Goal: Task Accomplishment & Management: Use online tool/utility

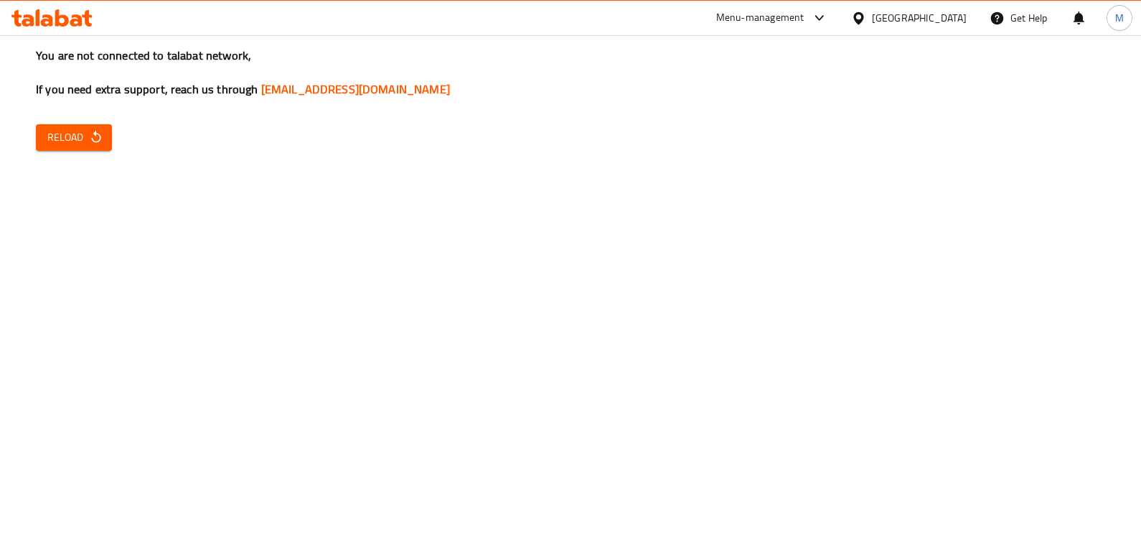
click at [58, 150] on button "Reload" at bounding box center [74, 137] width 76 height 27
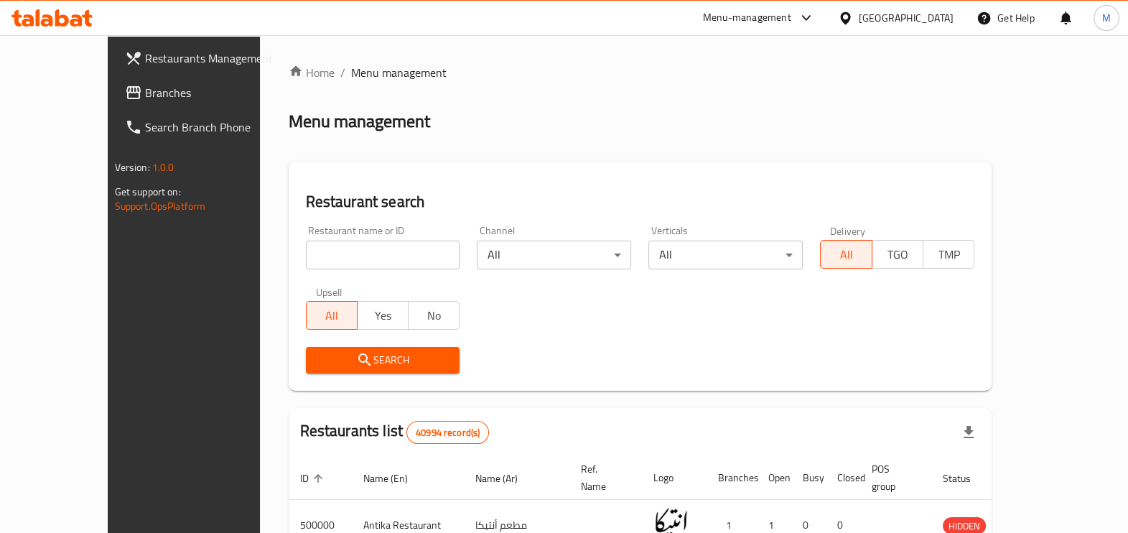
click at [341, 251] on input "search" at bounding box center [383, 255] width 154 height 29
paste input "505772"
type input "505772"
click at [426, 368] on button "Search" at bounding box center [383, 360] width 154 height 27
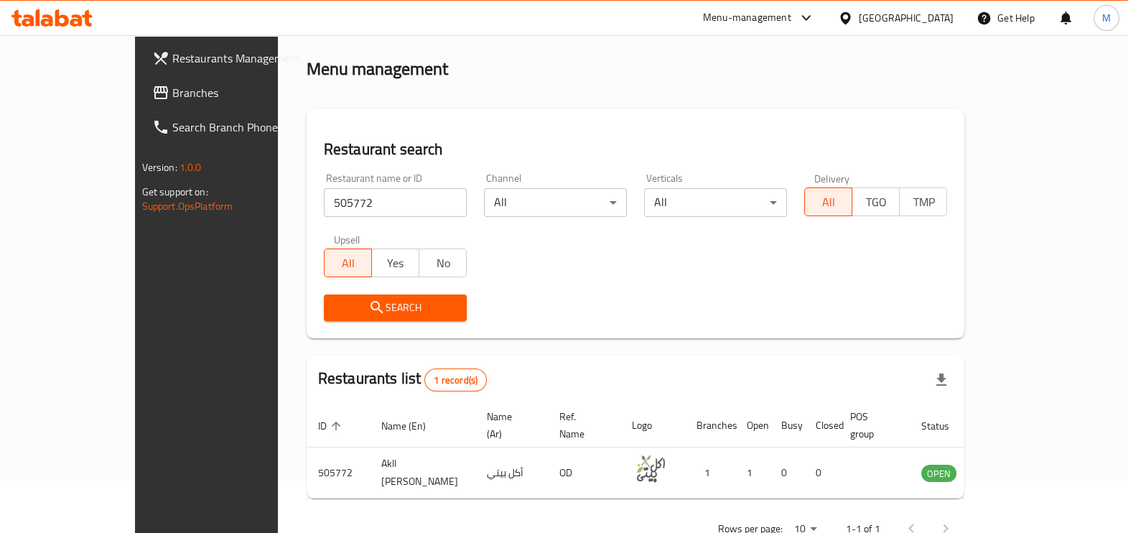
scroll to position [78, 0]
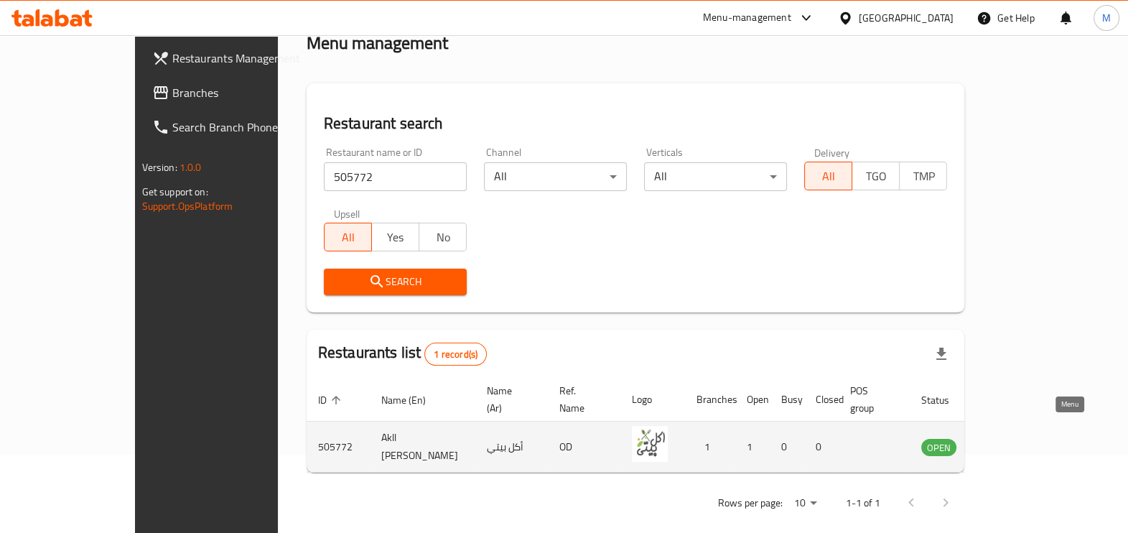
click at [1013, 442] on icon "enhanced table" at bounding box center [1005, 448] width 16 height 12
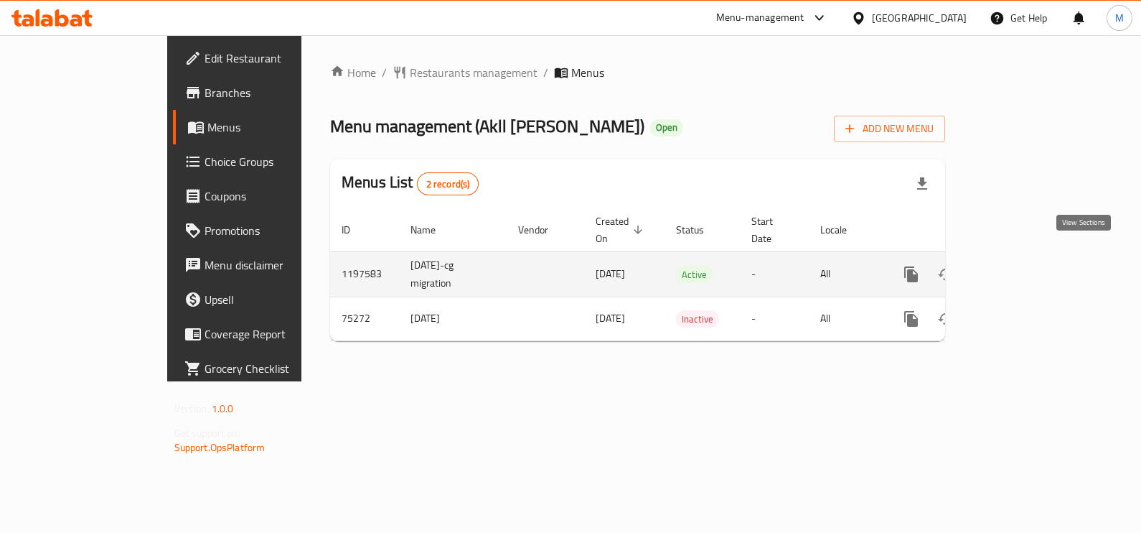
click at [1024, 266] on icon "enhanced table" at bounding box center [1015, 274] width 17 height 17
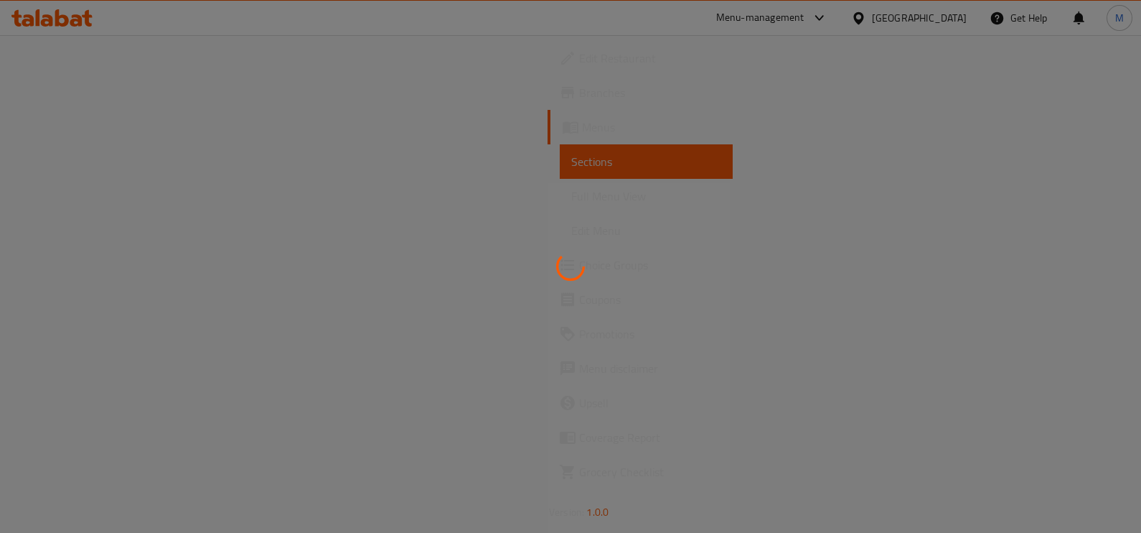
click at [664, 328] on div at bounding box center [570, 266] width 1141 height 533
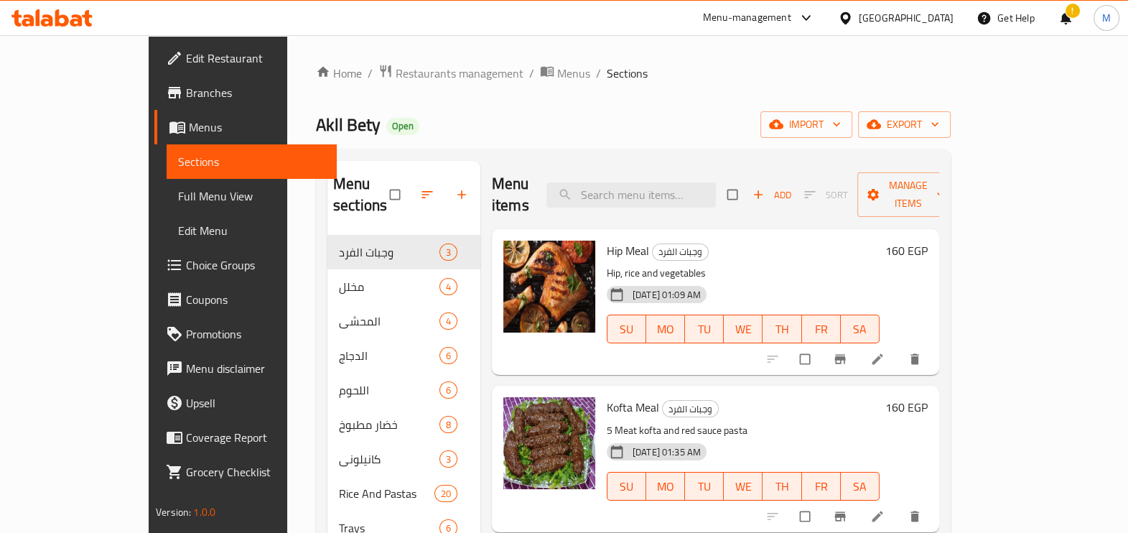
click at [1059, 23] on div "!" at bounding box center [1065, 18] width 16 height 34
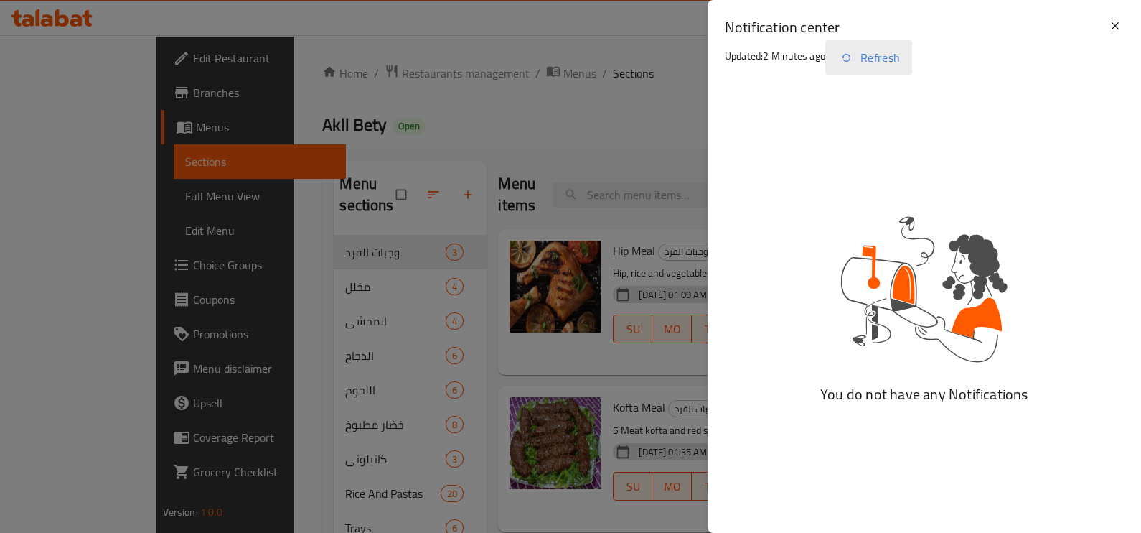
click at [890, 53] on button "Refresh" at bounding box center [869, 57] width 87 height 34
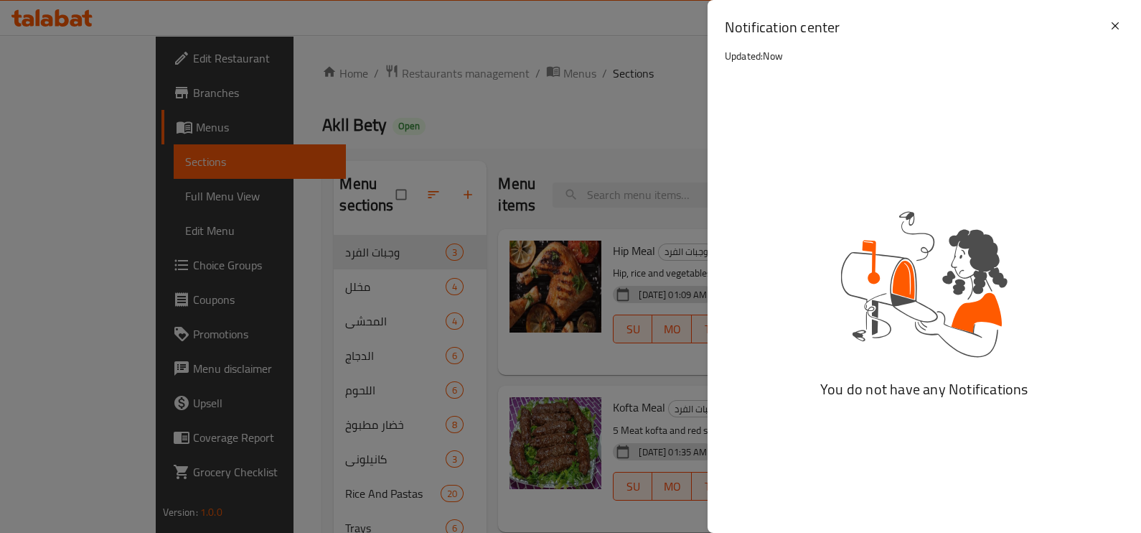
click at [1106, 33] on h2 "Notification center" at bounding box center [916, 27] width 382 height 20
click at [1106, 32] on h2 "Notification center" at bounding box center [916, 27] width 382 height 20
click at [1109, 24] on icon at bounding box center [1115, 25] width 17 height 17
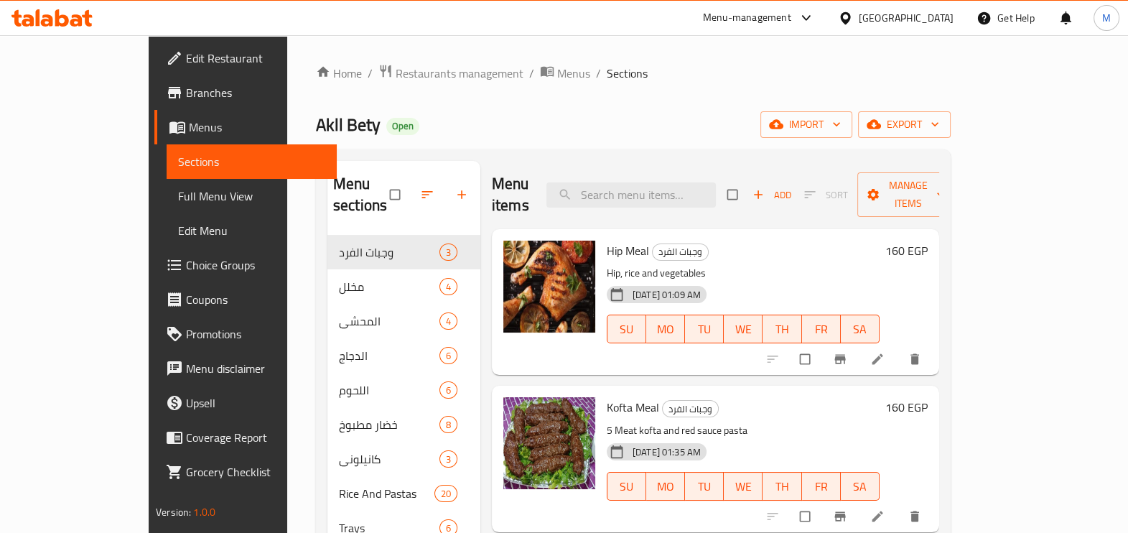
click at [1070, 18] on div at bounding box center [1065, 18] width 16 height 34
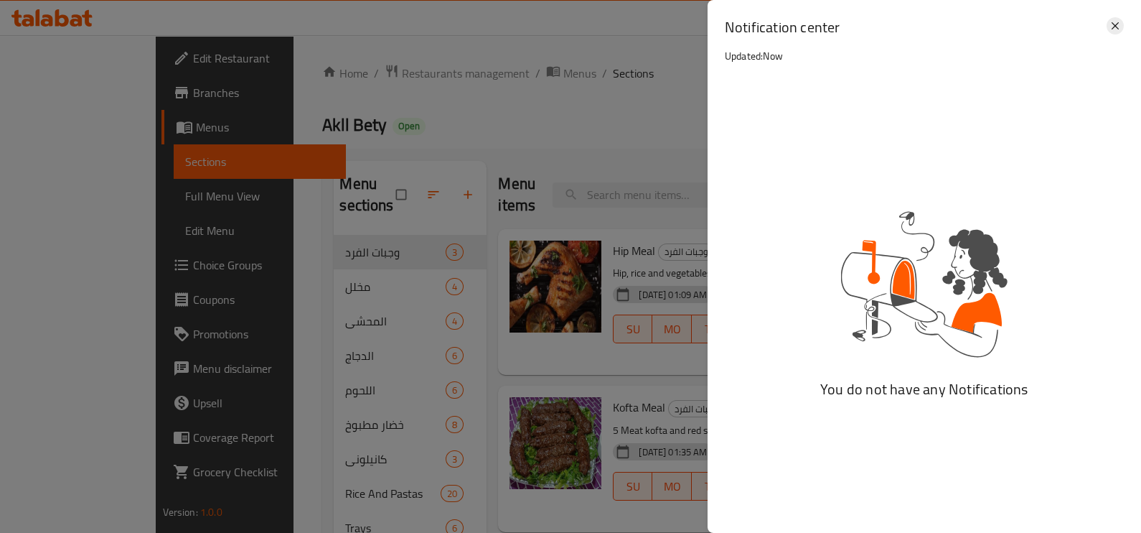
click at [1111, 21] on icon at bounding box center [1115, 25] width 17 height 17
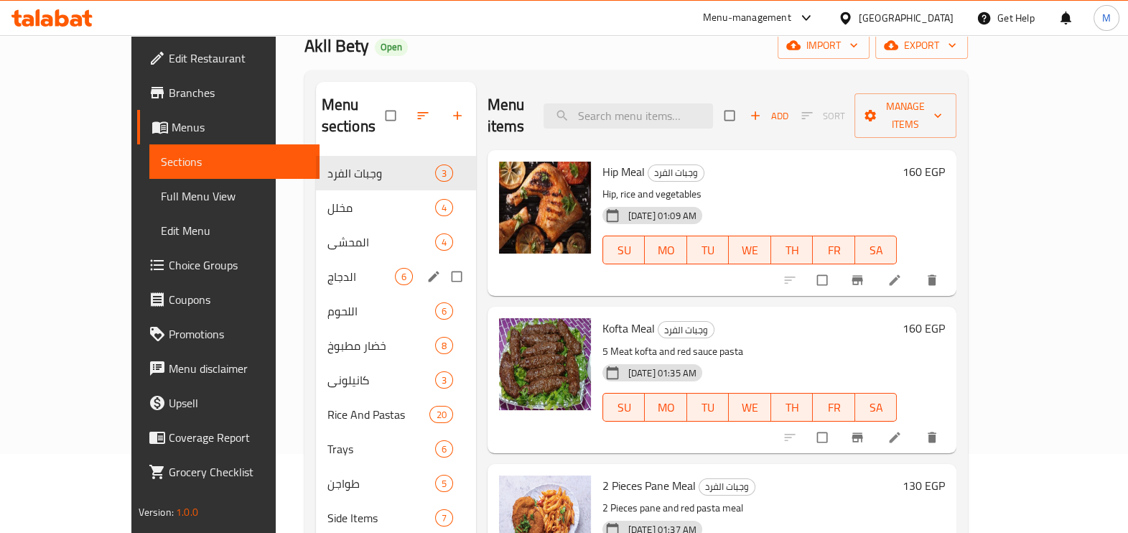
scroll to position [179, 0]
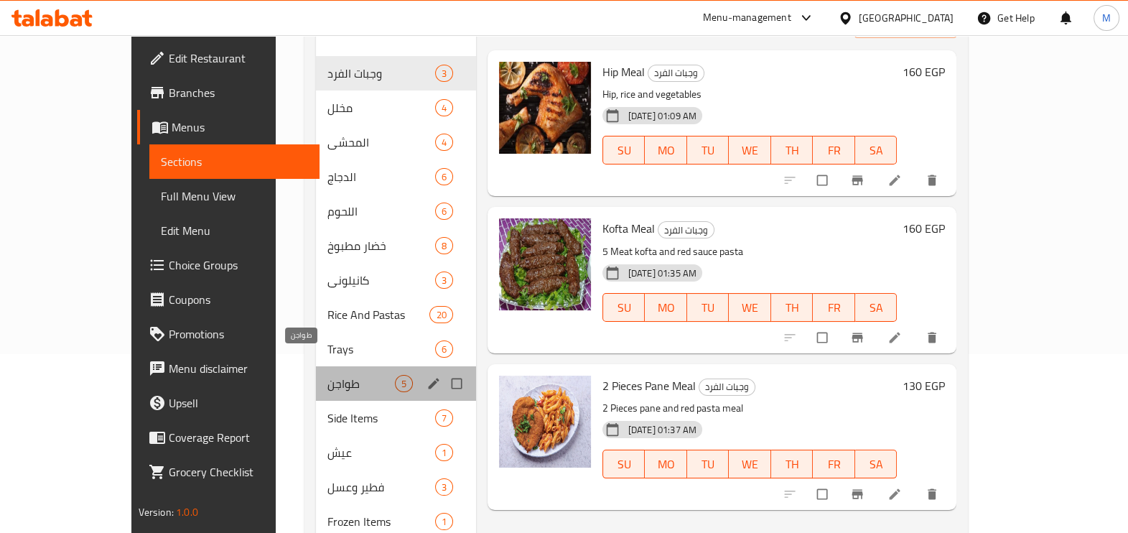
click at [337, 375] on span "طواجن" at bounding box center [360, 383] width 67 height 17
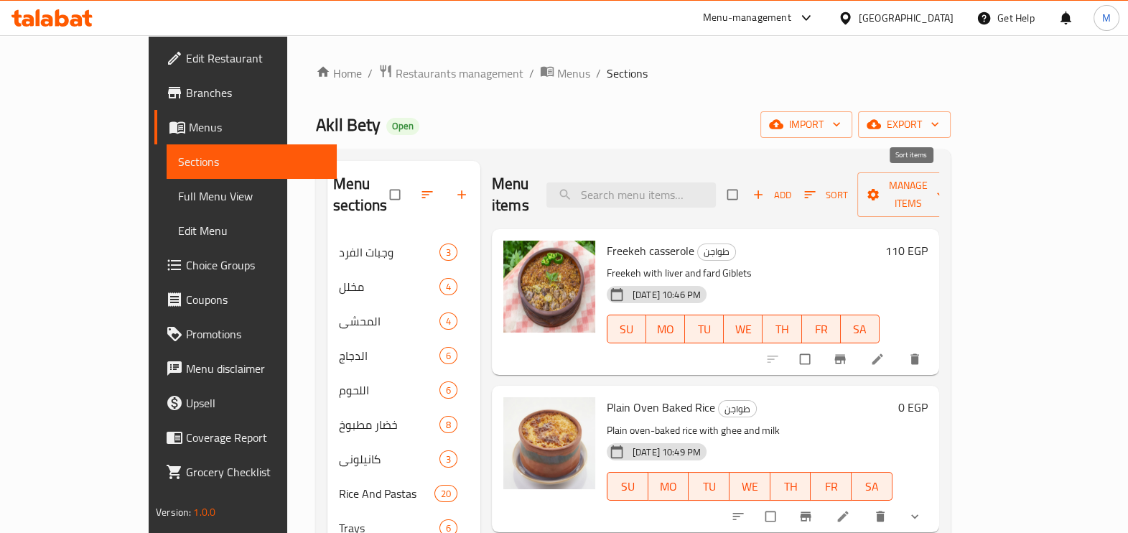
click at [848, 187] on span "Sort" at bounding box center [826, 195] width 44 height 17
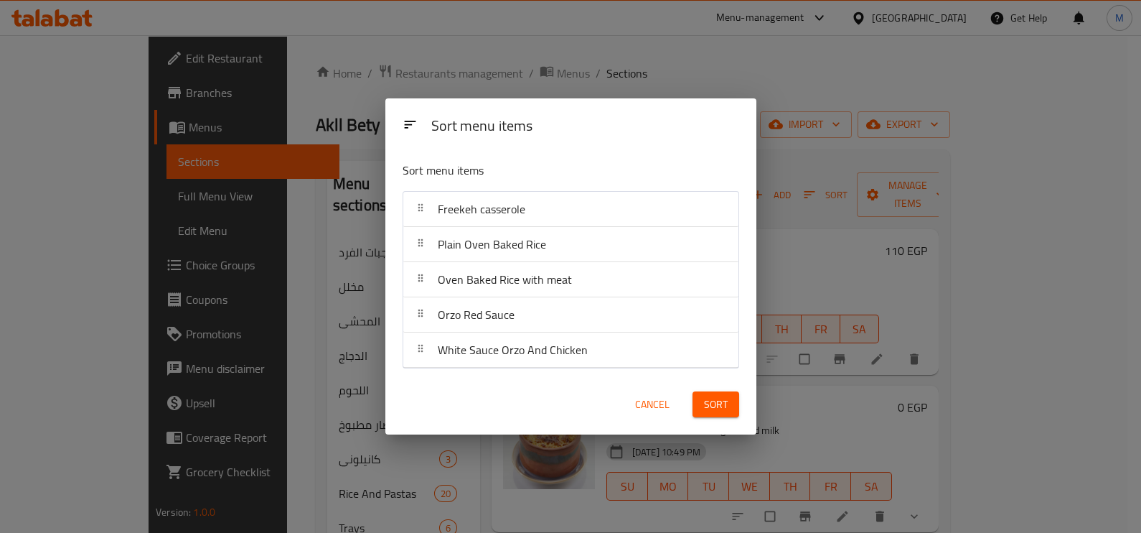
click at [910, 182] on div "Sort menu items Sort menu items Freekeh casserole Plain Oven Baked Rice Oven Ba…" at bounding box center [570, 266] width 1141 height 533
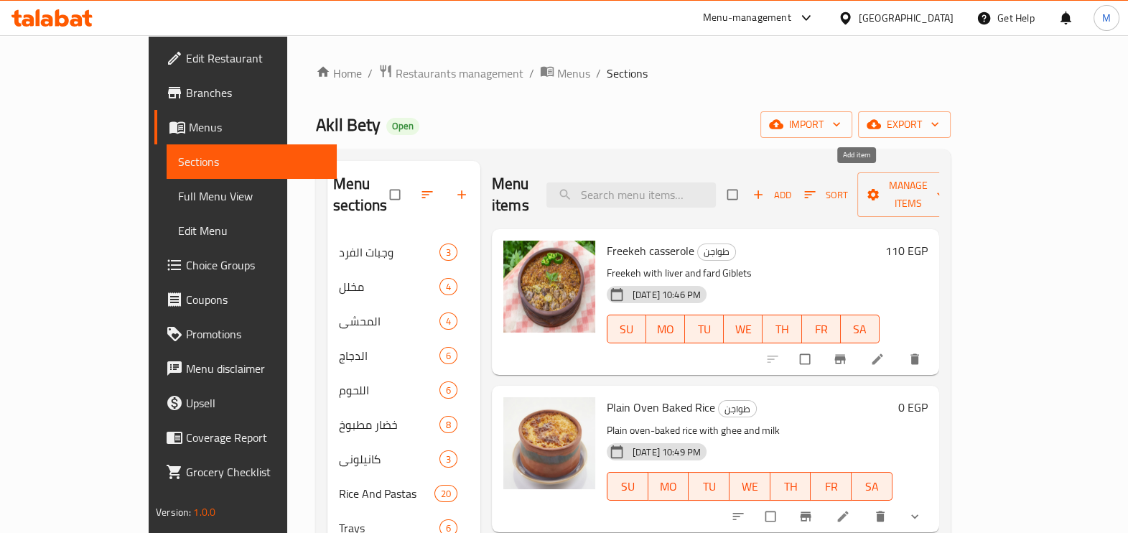
click at [791, 187] on span "Add" at bounding box center [771, 195] width 39 height 17
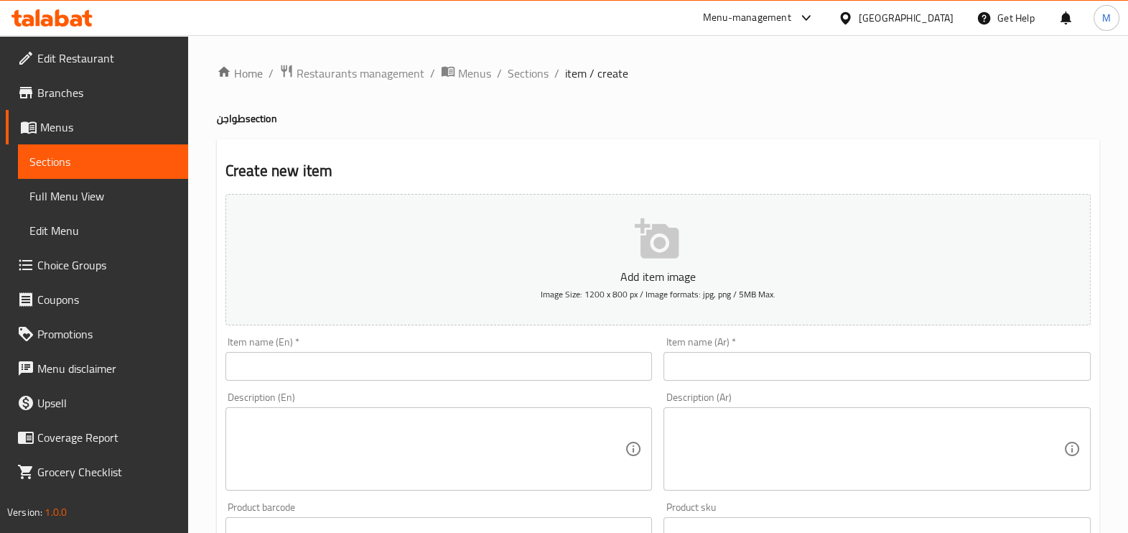
click at [709, 373] on input "text" at bounding box center [876, 366] width 427 height 29
paste input "طاجن باميه ب اللحمه"
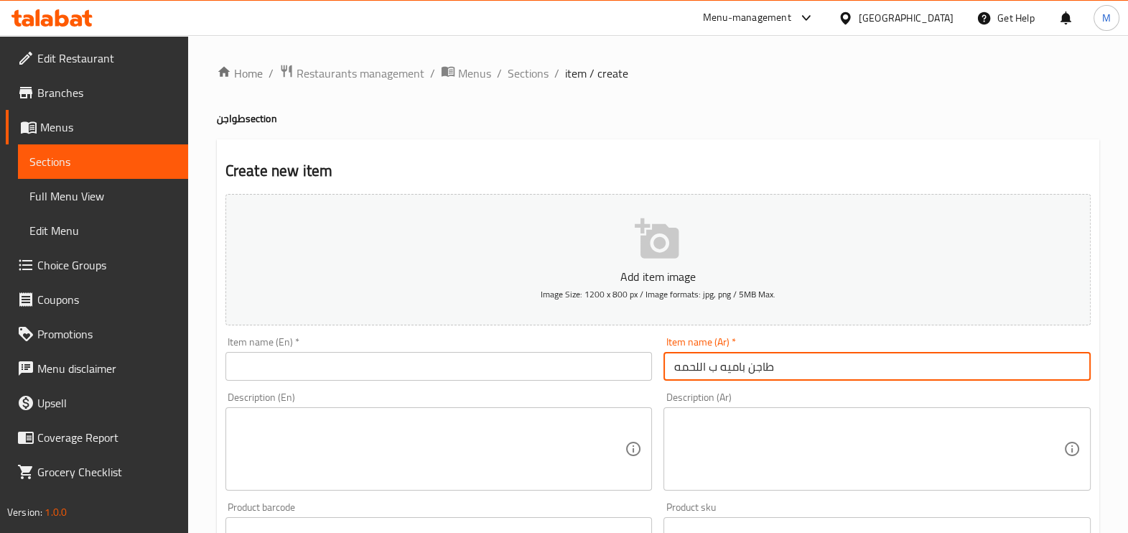
type input "طاجن باميه ب اللحمه"
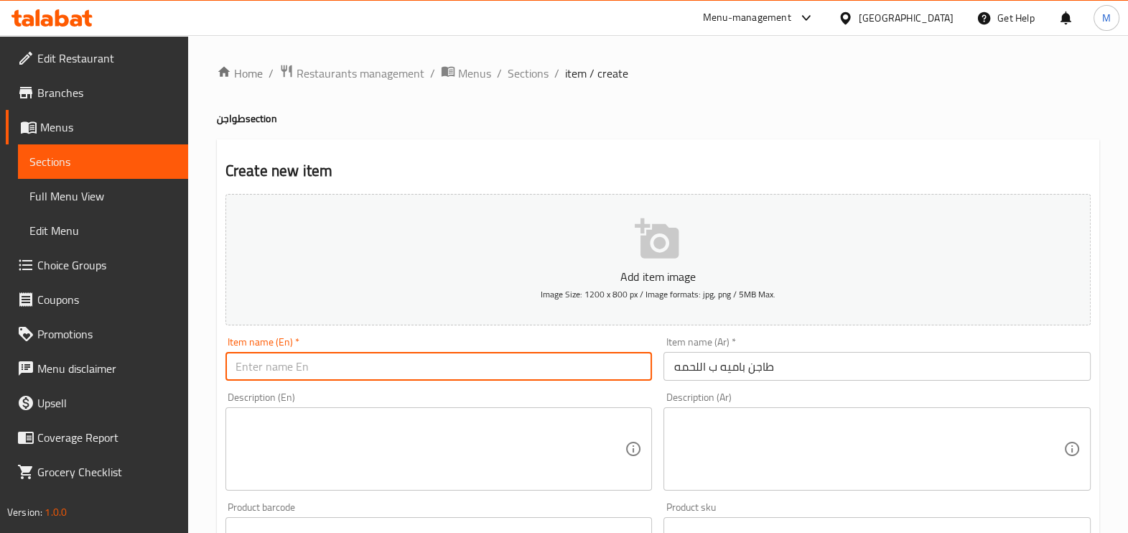
click at [523, 365] on input "text" at bounding box center [438, 366] width 427 height 29
paste input "PAME casserole with meat"
type input "PAME casserole with meat"
click at [721, 435] on textarea at bounding box center [868, 449] width 390 height 68
paste textarea "وصف المنتج /طاجن ملئ بقطع اللحم الشهيه مع الباميه"
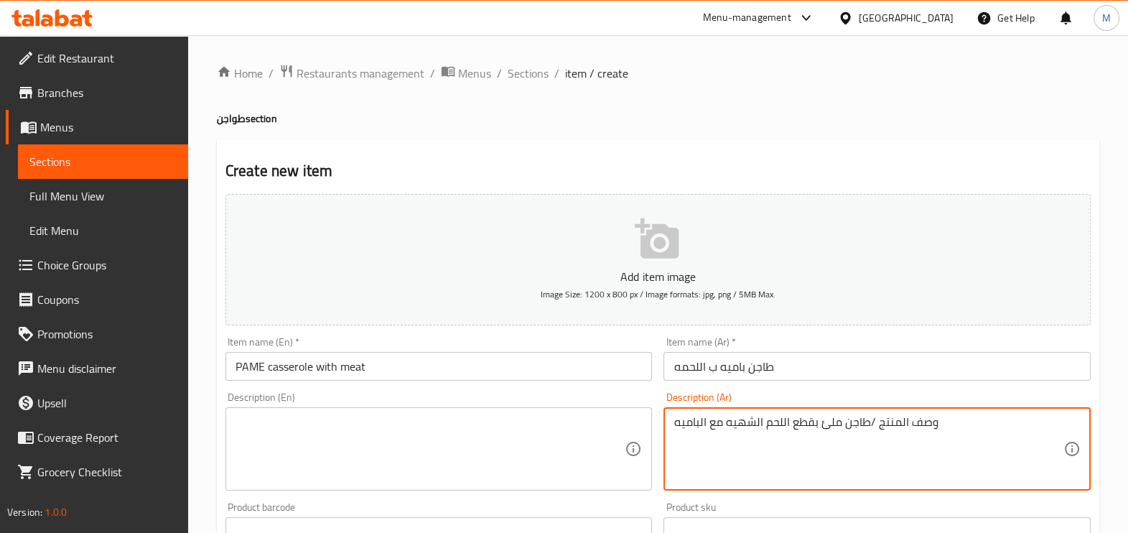
type textarea "وصف المنتج /طاجن ملئ بقطع اللحم الشهيه مع الباميه"
click at [571, 448] on textarea at bounding box center [430, 449] width 390 height 68
paste textarea "Product description / casserole filled with delicious pieces of meat with okra"
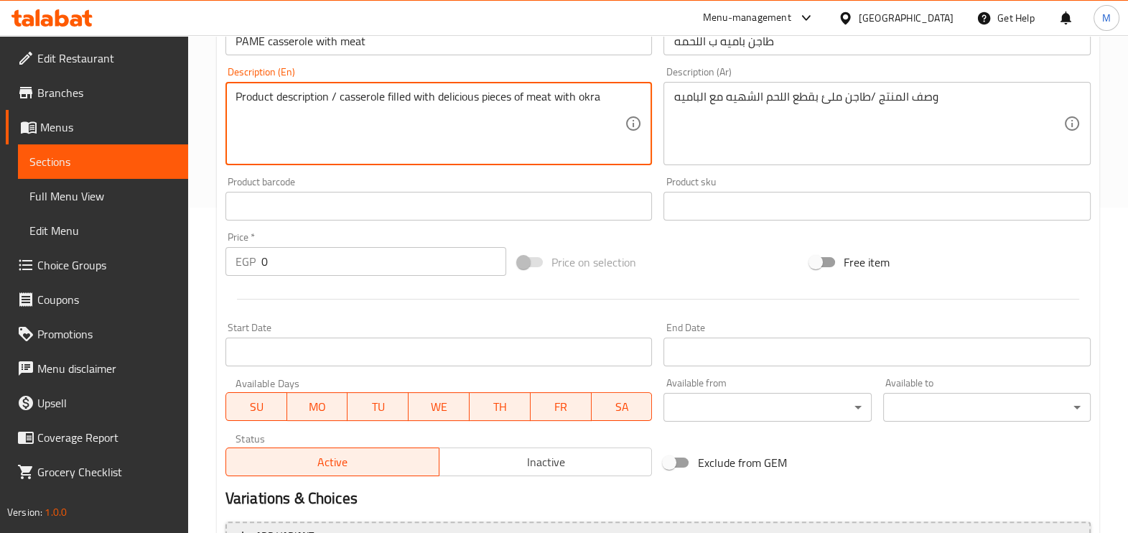
scroll to position [121, 0]
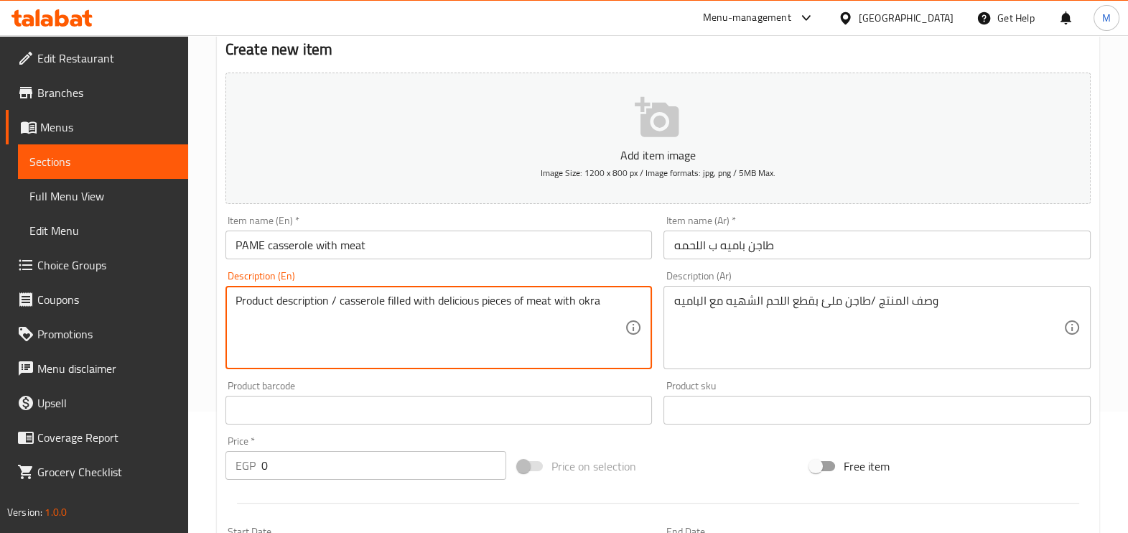
click at [518, 331] on textarea "Product description / casserole filled with delicious pieces of meat with okra" at bounding box center [430, 328] width 390 height 68
type textarea "Product description / casserole filled with delicious pieces of meat with okra"
click at [663, 336] on div "وصف المنتج /طاجن ملئ بقطع اللحم الشهيه مع الباميه Description (Ar)" at bounding box center [876, 327] width 427 height 83
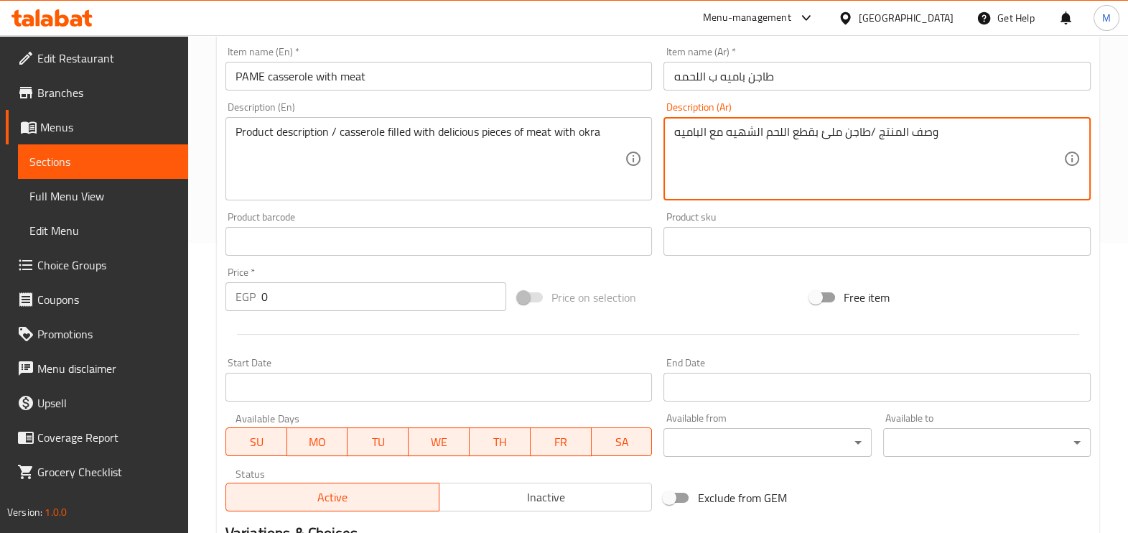
scroll to position [301, 0]
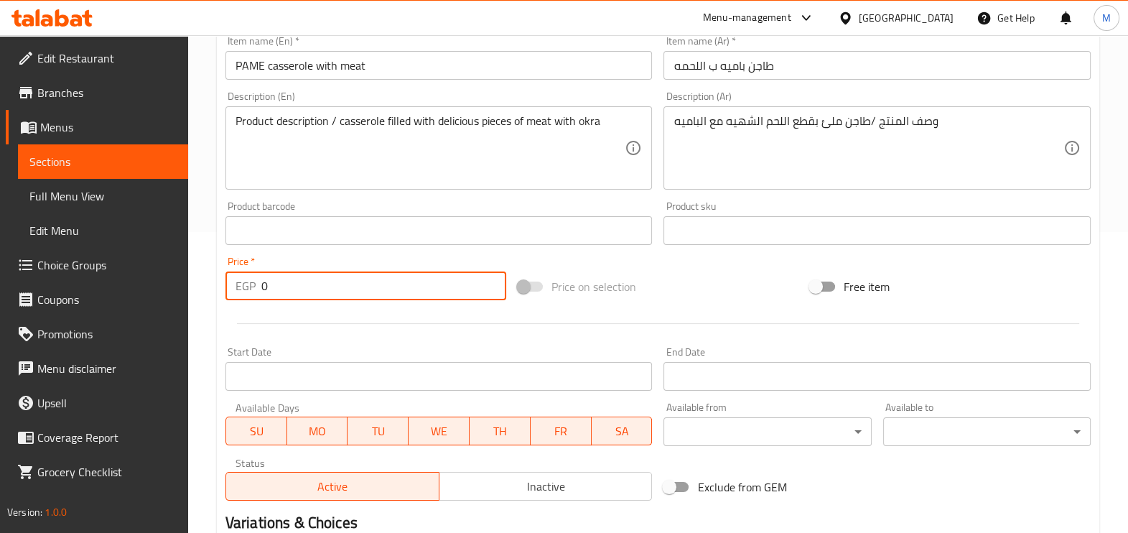
click at [337, 294] on input "0" at bounding box center [383, 285] width 245 height 29
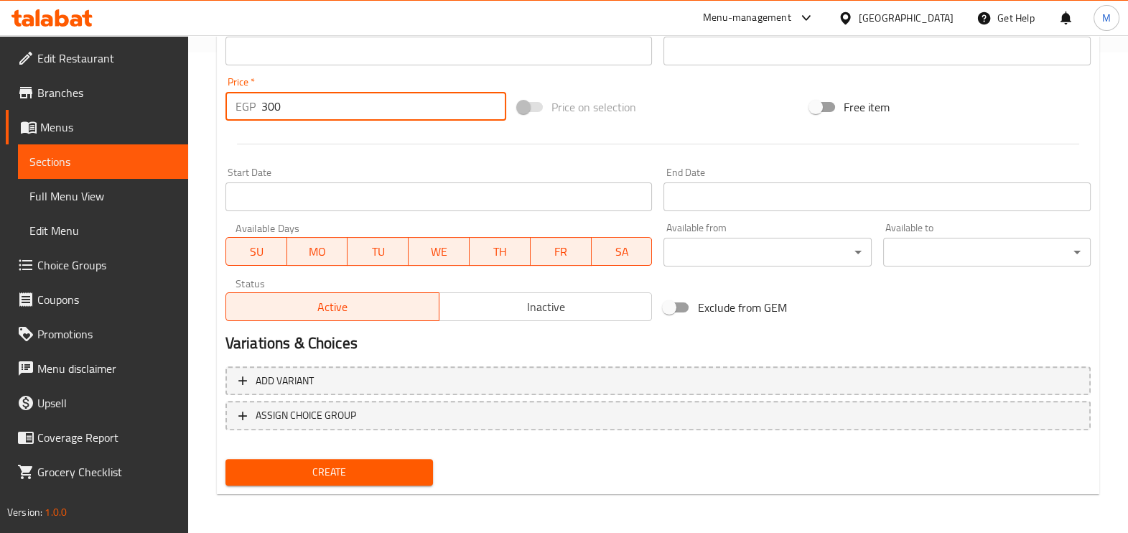
scroll to position [0, 0]
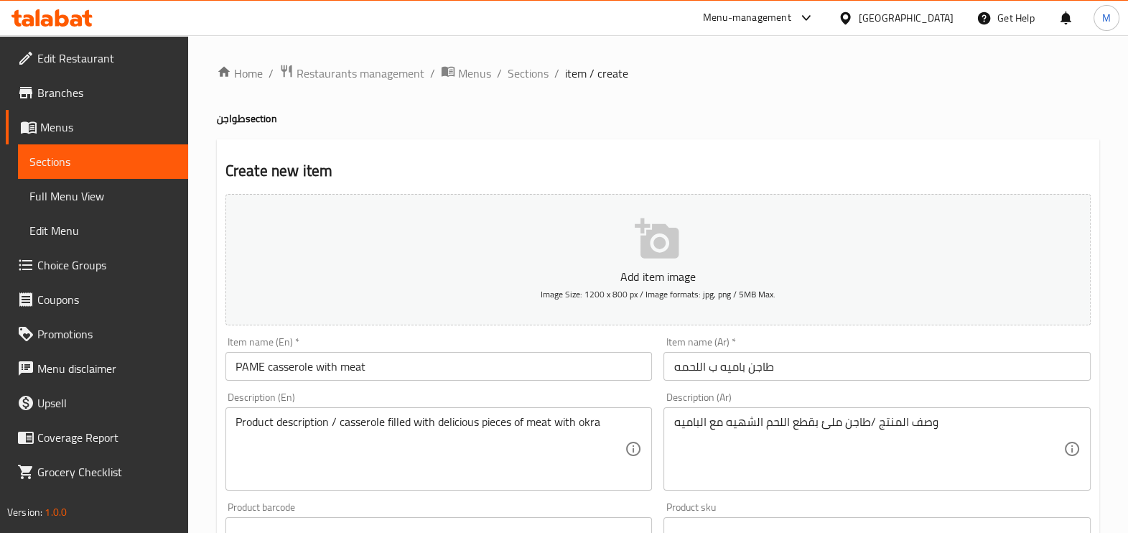
type input "300"
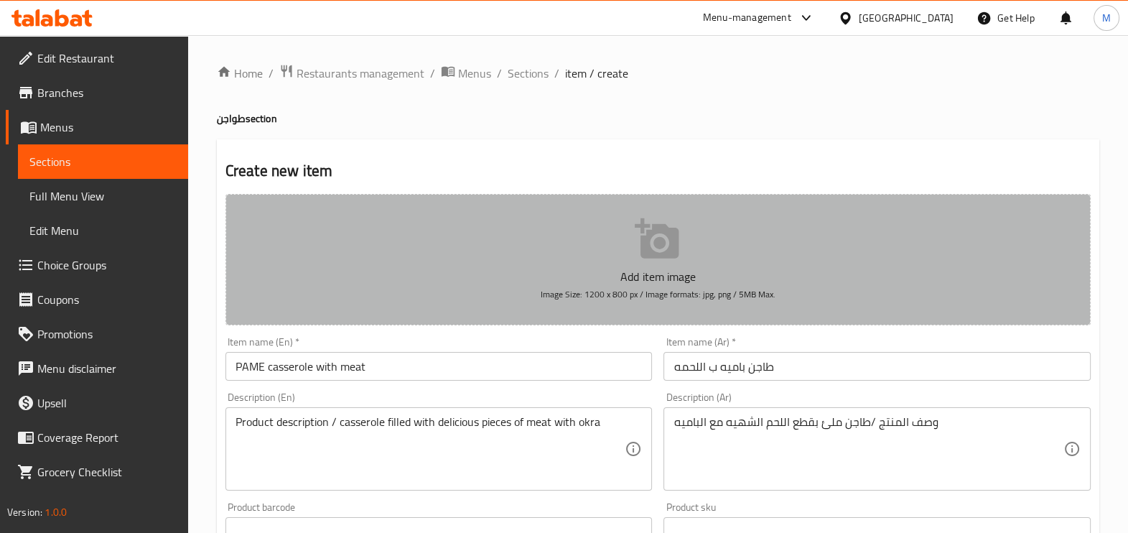
click at [660, 253] on icon "button" at bounding box center [657, 238] width 44 height 40
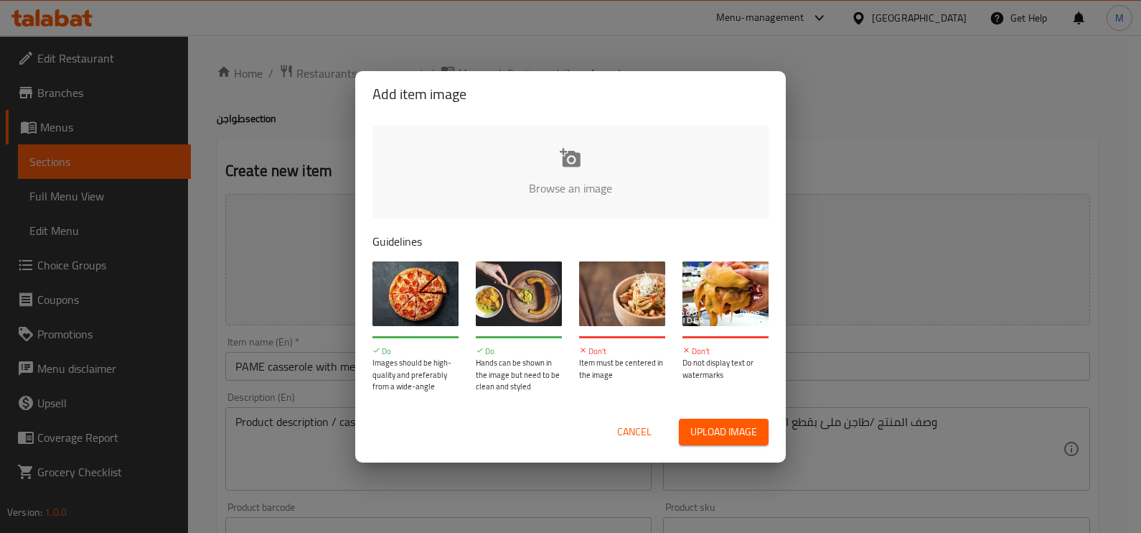
click at [566, 179] on input "file" at bounding box center [1056, 193] width 1367 height 134
type input "C:\fakepath\WhatsApp Image [DATE] 1.38.27 PM.jpeg"
click at [552, 158] on input "file" at bounding box center [1056, 193] width 1367 height 134
click at [549, 194] on input "file" at bounding box center [1056, 193] width 1367 height 134
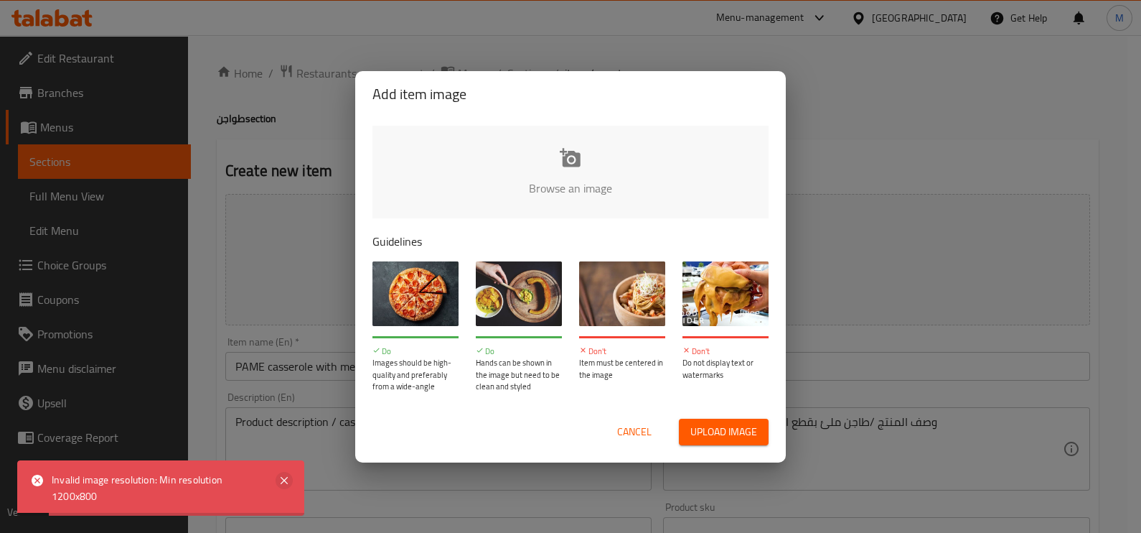
click at [279, 478] on icon at bounding box center [284, 480] width 17 height 17
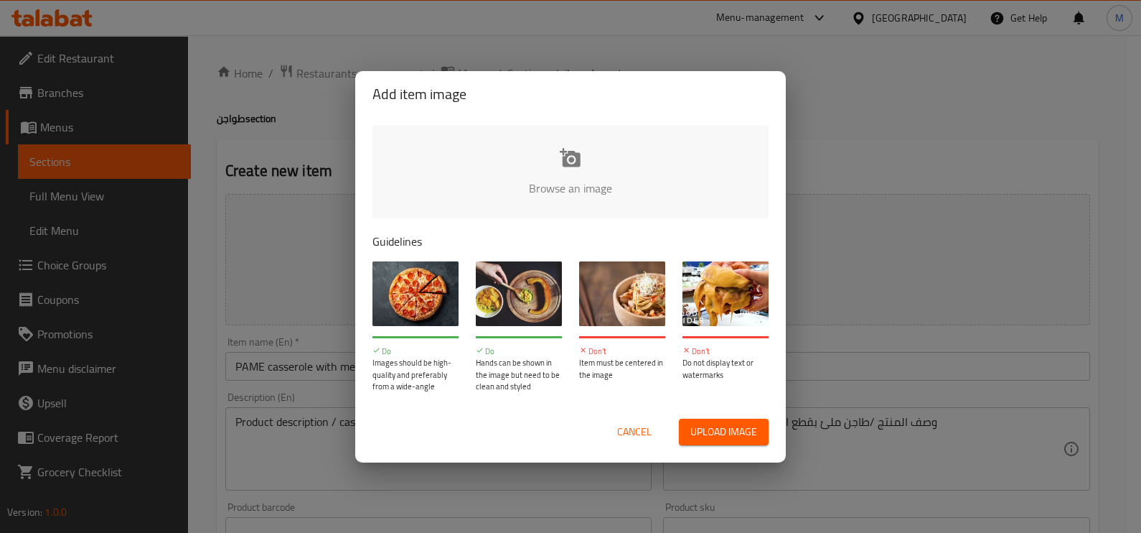
click at [567, 167] on input "file" at bounding box center [1056, 193] width 1367 height 134
type input "C:\fakepath\WhatsApp Image [DATE] 1.38.27 PM.jpeg"
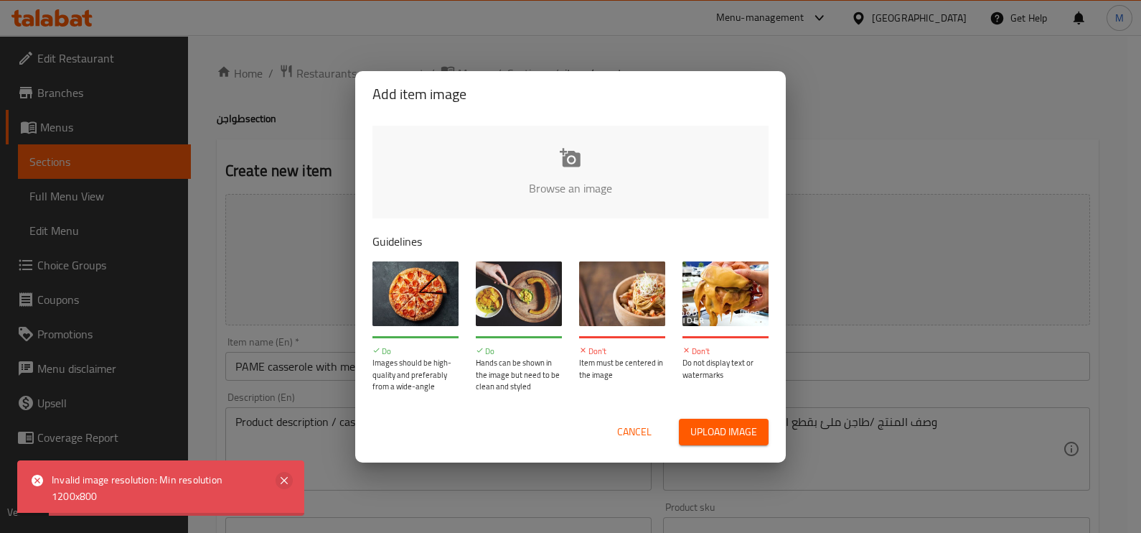
click at [281, 477] on icon at bounding box center [284, 480] width 7 height 7
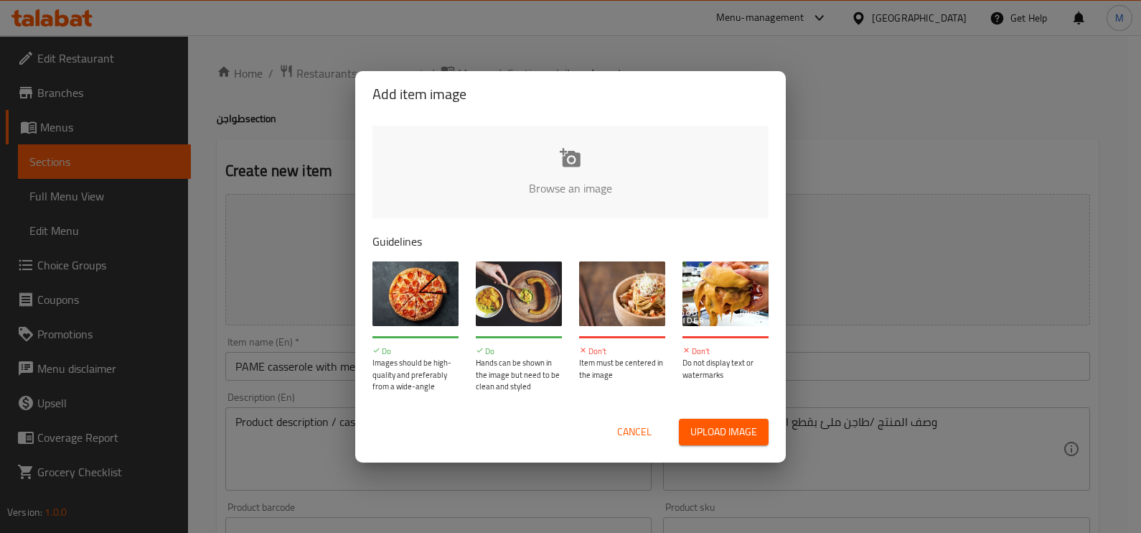
drag, startPoint x: 852, startPoint y: 227, endPoint x: 842, endPoint y: 234, distance: 12.4
click at [853, 228] on div "Add item image Browse an image Guidelines Do Images should be high-quality and …" at bounding box center [570, 266] width 1141 height 533
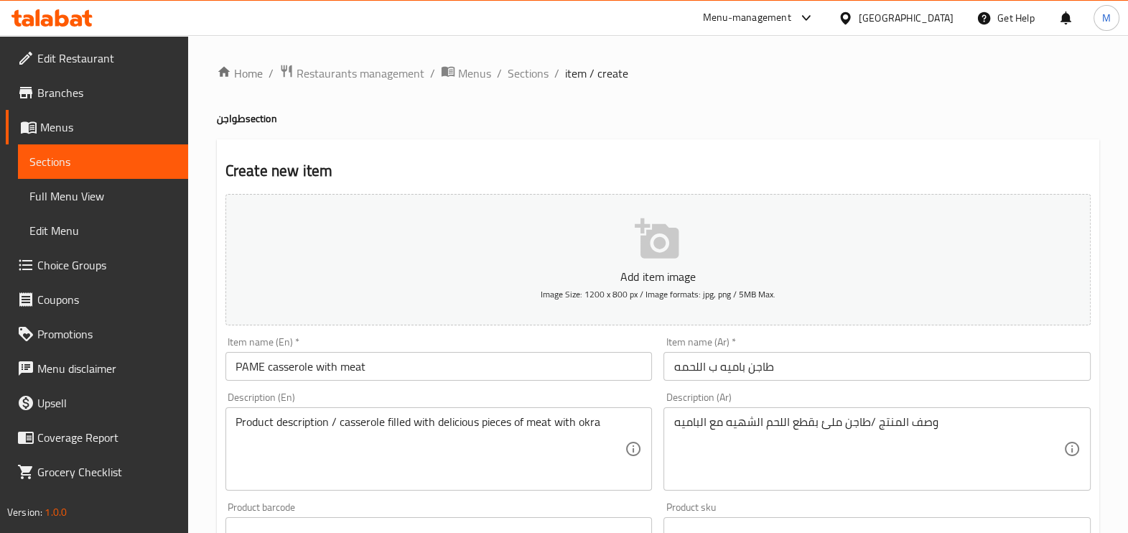
click at [679, 289] on span "Image Size: 1200 x 800 px / Image formats: jpg, png / 5MB Max." at bounding box center [658, 294] width 235 height 17
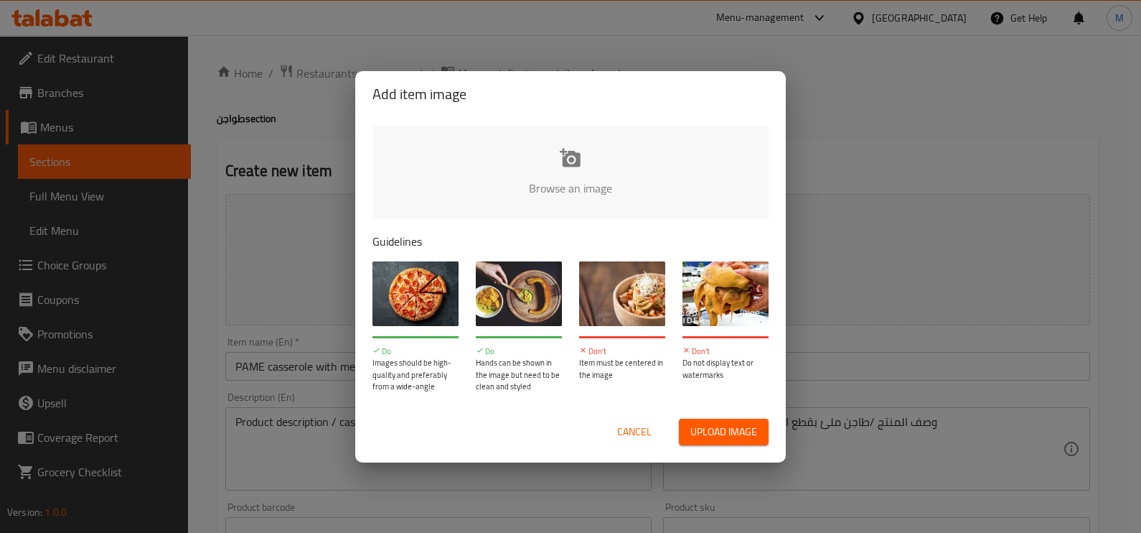
click at [598, 179] on input "file" at bounding box center [1056, 193] width 1367 height 134
click at [837, 282] on div "Add item image Browse an image Guidelines Do Images should be high-quality and …" at bounding box center [570, 266] width 1141 height 533
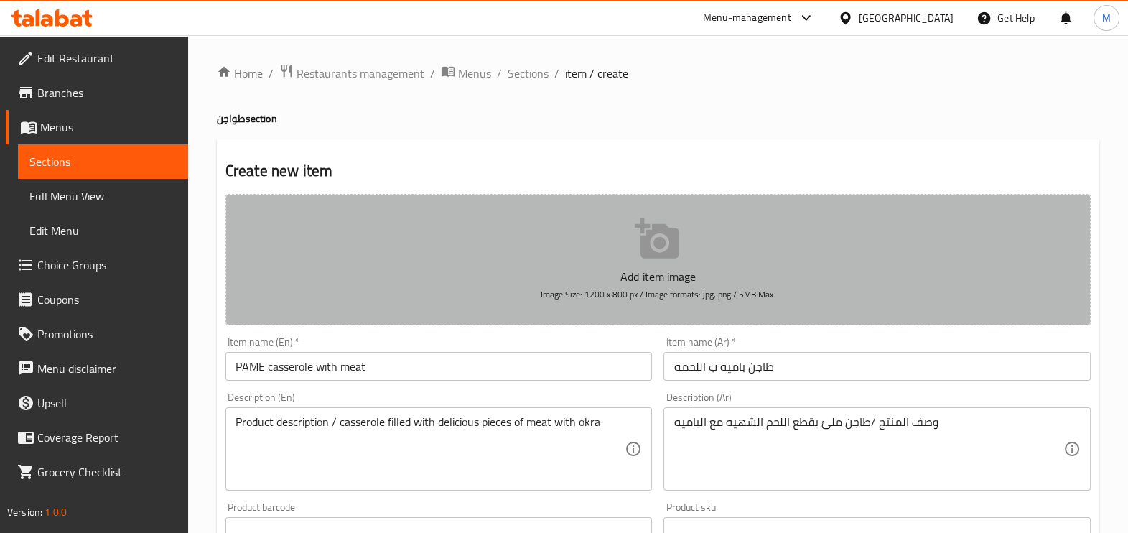
click at [621, 201] on button "Add item image Image Size: 1200 x 800 px / Image formats: jpg, png / 5MB Max." at bounding box center [657, 259] width 865 height 131
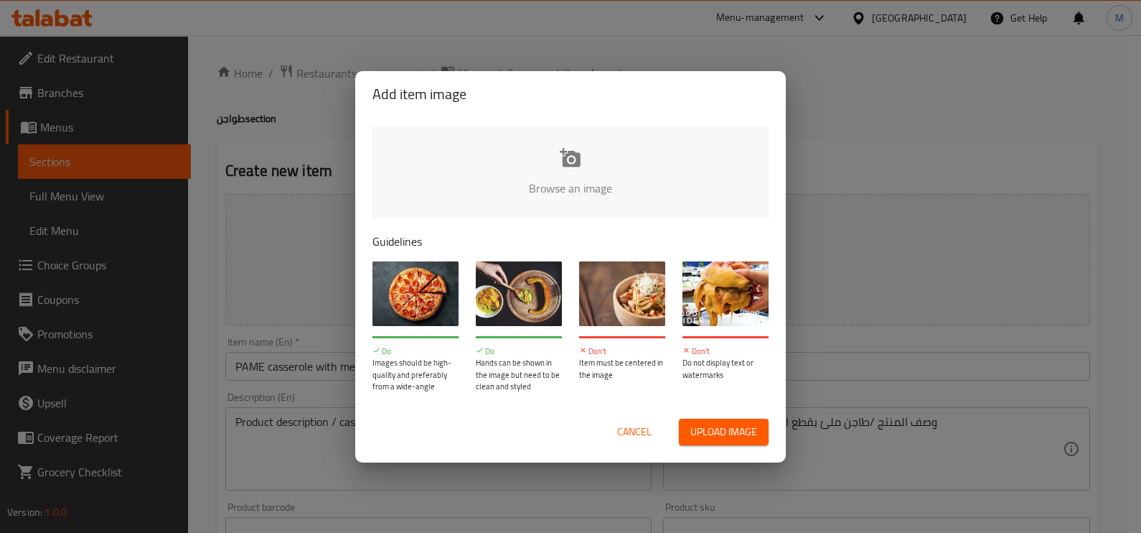
click at [555, 182] on input "file" at bounding box center [1056, 193] width 1367 height 134
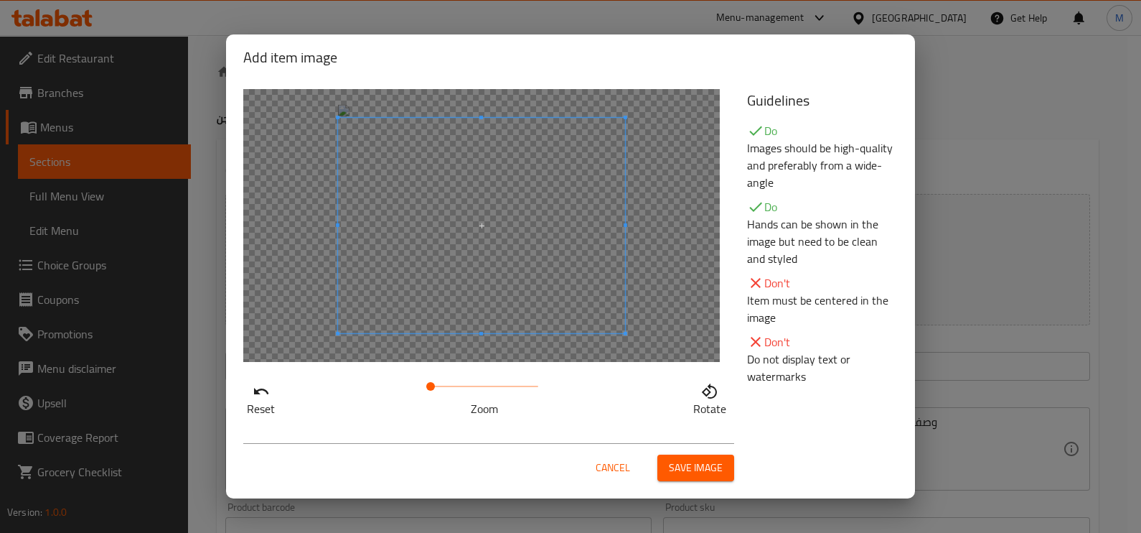
click at [696, 470] on span "Save image" at bounding box center [696, 468] width 54 height 18
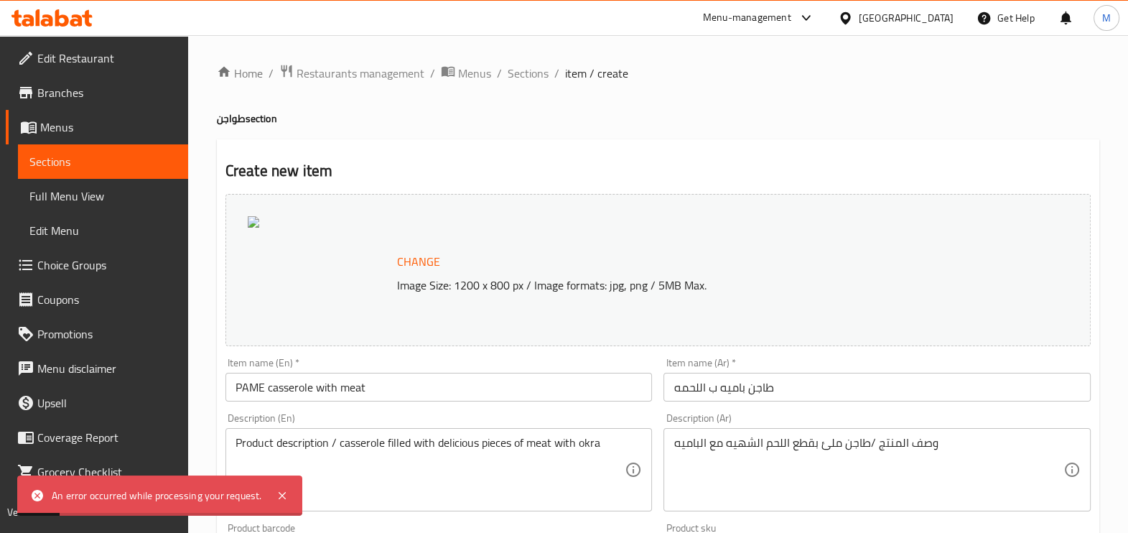
drag, startPoint x: 285, startPoint y: 494, endPoint x: 291, endPoint y: 490, distance: 7.4
click at [286, 493] on icon at bounding box center [282, 495] width 17 height 17
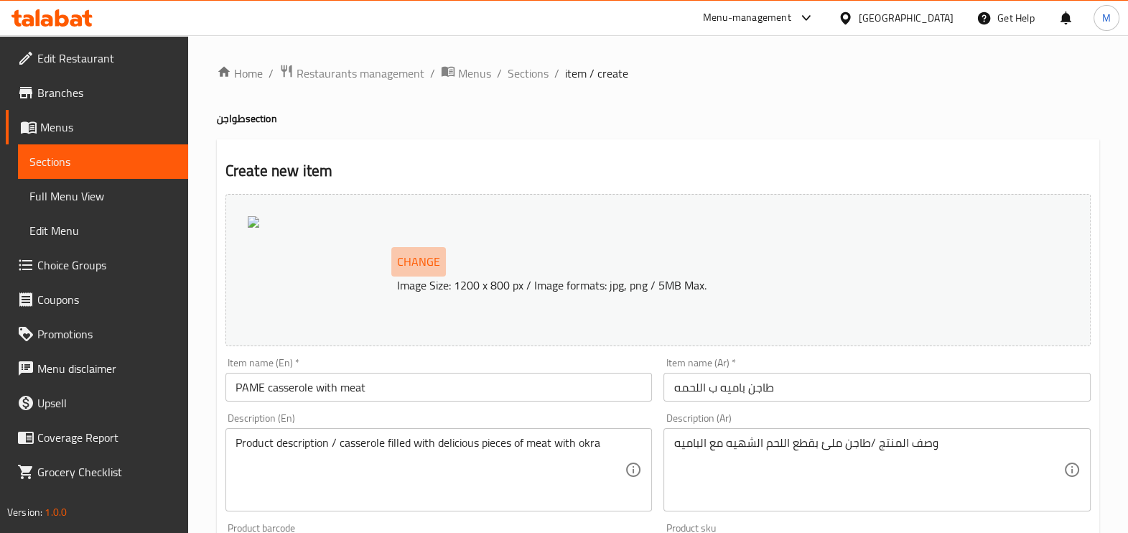
click at [424, 261] on span "Change" at bounding box center [418, 261] width 43 height 21
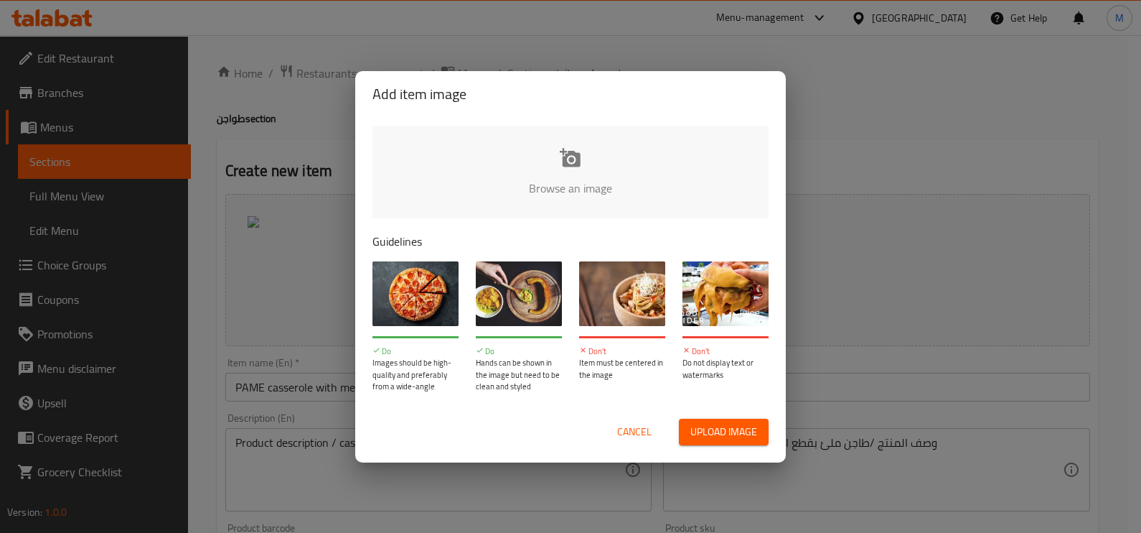
click at [710, 433] on span "Upload image" at bounding box center [724, 432] width 67 height 18
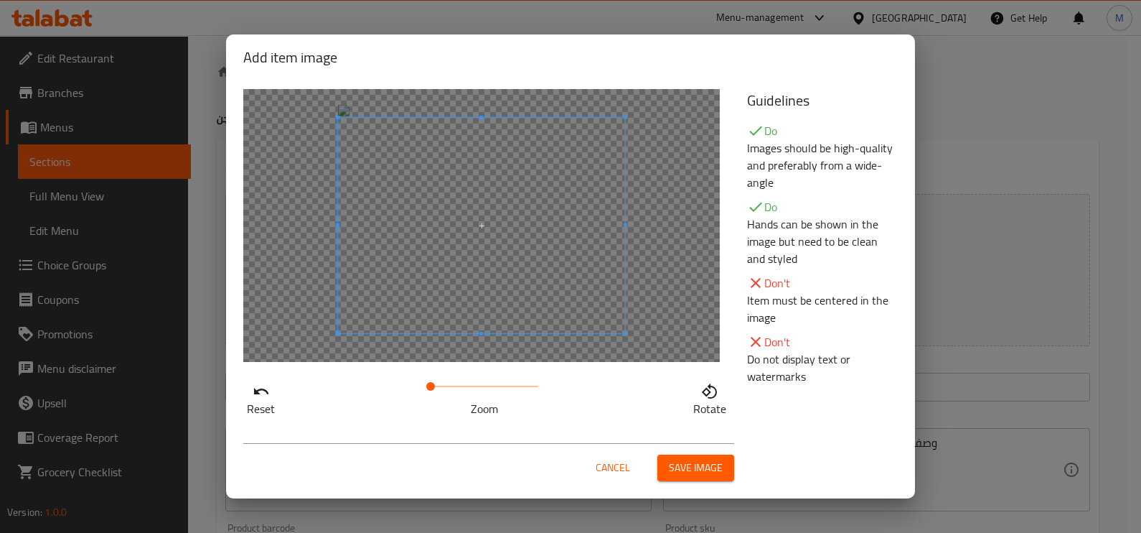
drag, startPoint x: 436, startPoint y: 384, endPoint x: 424, endPoint y: 384, distance: 12.9
click at [426, 384] on span at bounding box center [430, 386] width 9 height 9
click at [485, 262] on span at bounding box center [481, 218] width 287 height 215
drag, startPoint x: 255, startPoint y: 394, endPoint x: 462, endPoint y: 431, distance: 210.0
click at [426, 430] on div "Add item image Reset Zoom Rotate Guidelines Do Images should be high-quality an…" at bounding box center [570, 266] width 689 height 464
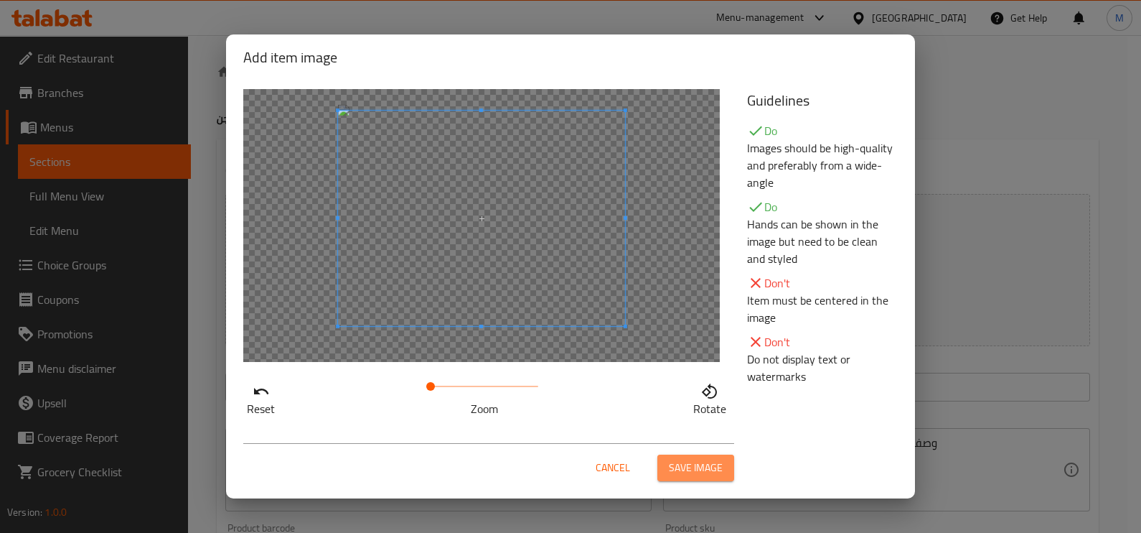
click at [696, 472] on span "Save image" at bounding box center [696, 468] width 54 height 18
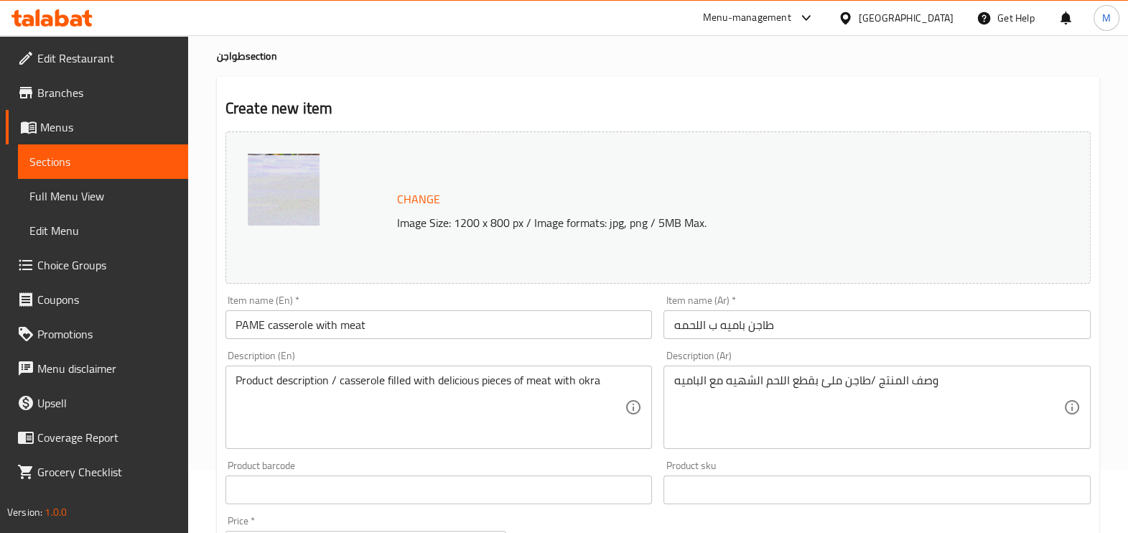
scroll to position [89, 0]
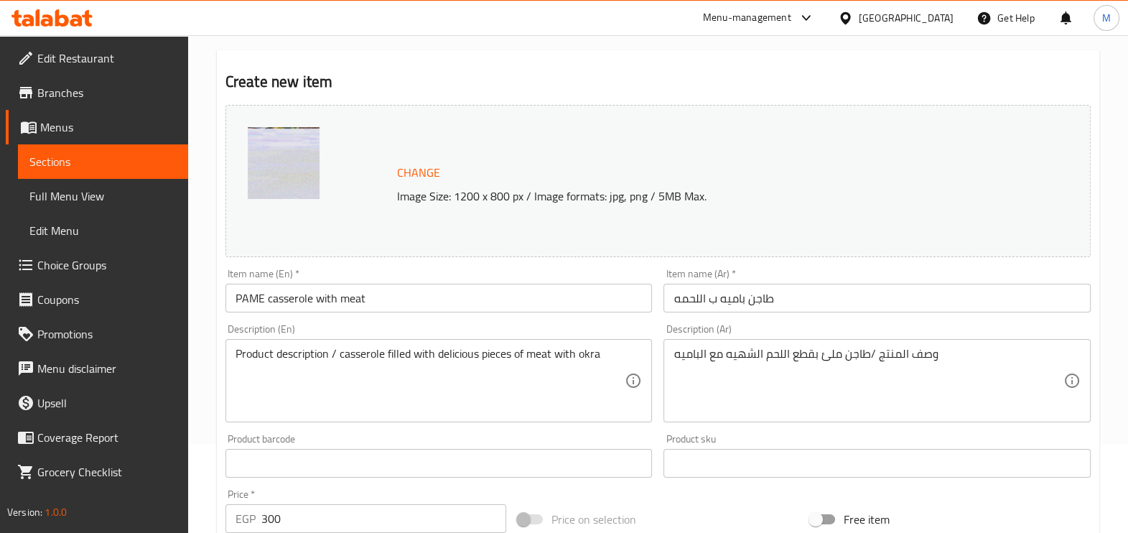
click at [307, 185] on img at bounding box center [284, 163] width 72 height 72
click at [293, 144] on img at bounding box center [284, 163] width 72 height 72
click at [416, 169] on span "Change" at bounding box center [418, 172] width 43 height 21
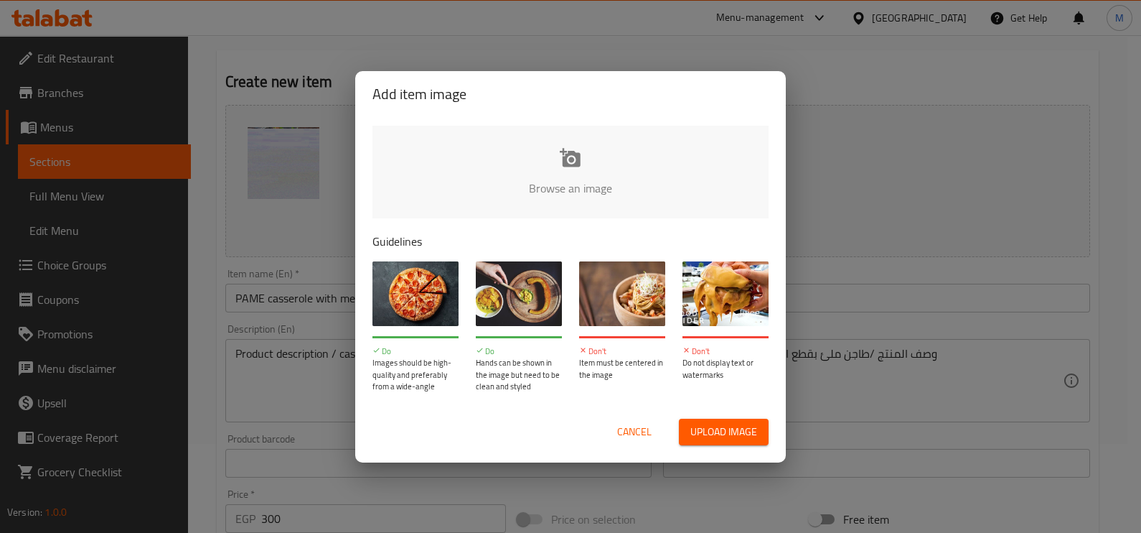
click at [553, 200] on input "file" at bounding box center [1056, 193] width 1367 height 134
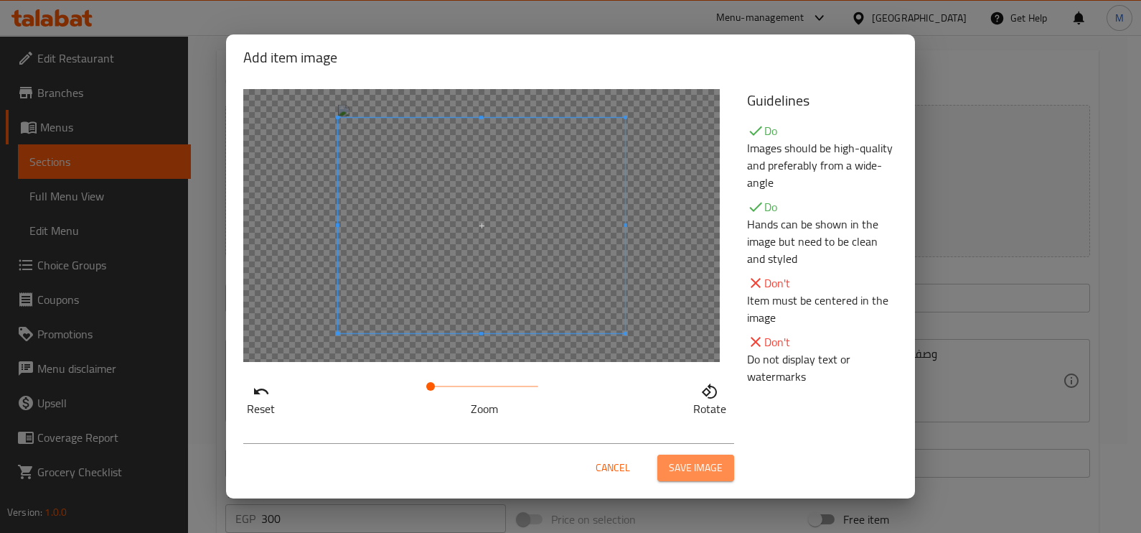
click at [671, 457] on button "Save image" at bounding box center [696, 467] width 77 height 27
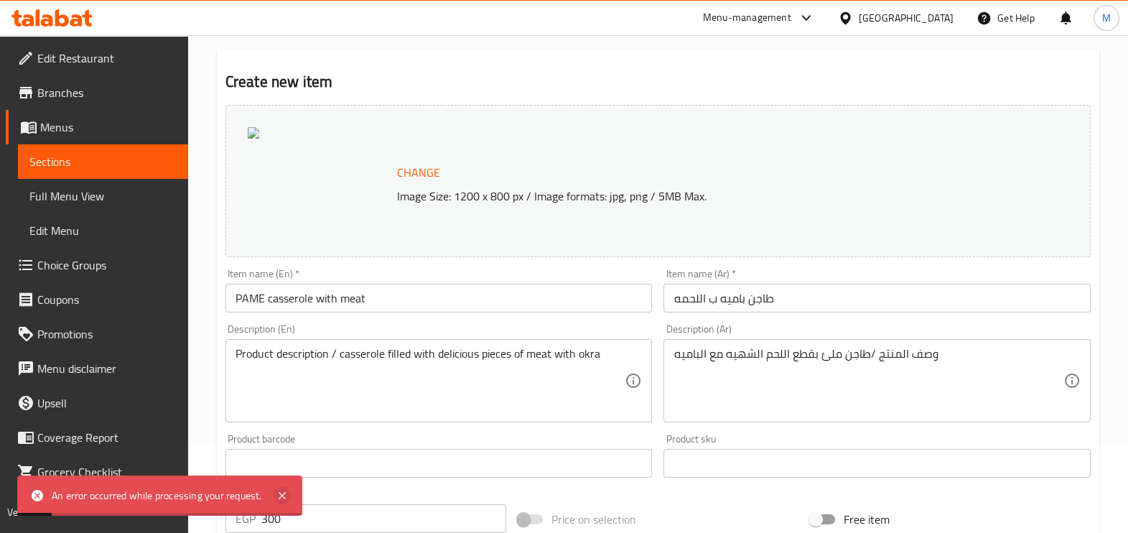
click at [286, 496] on icon at bounding box center [282, 495] width 17 height 17
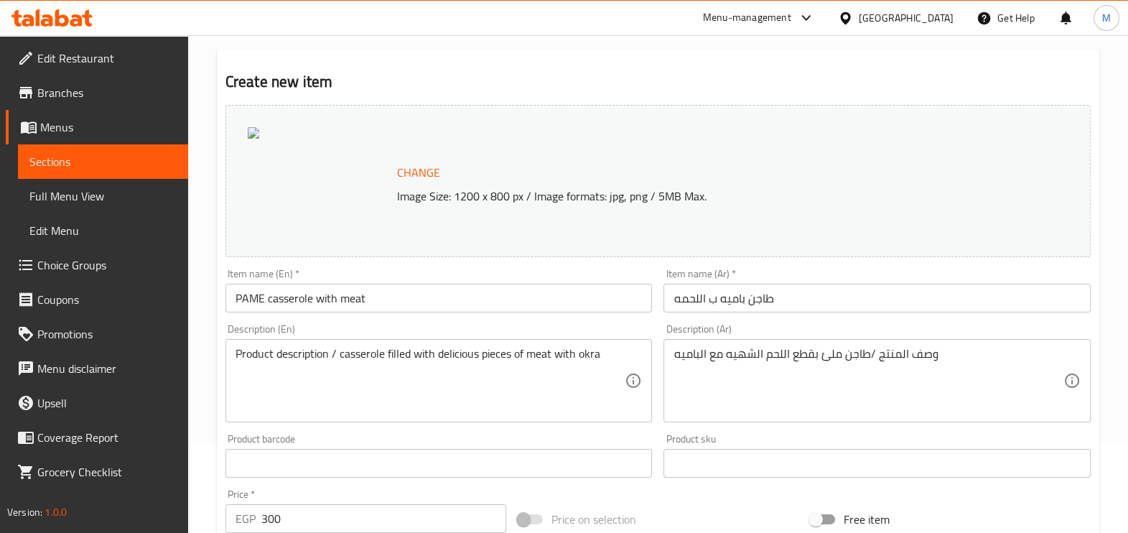
click at [420, 172] on span "Change" at bounding box center [418, 172] width 43 height 21
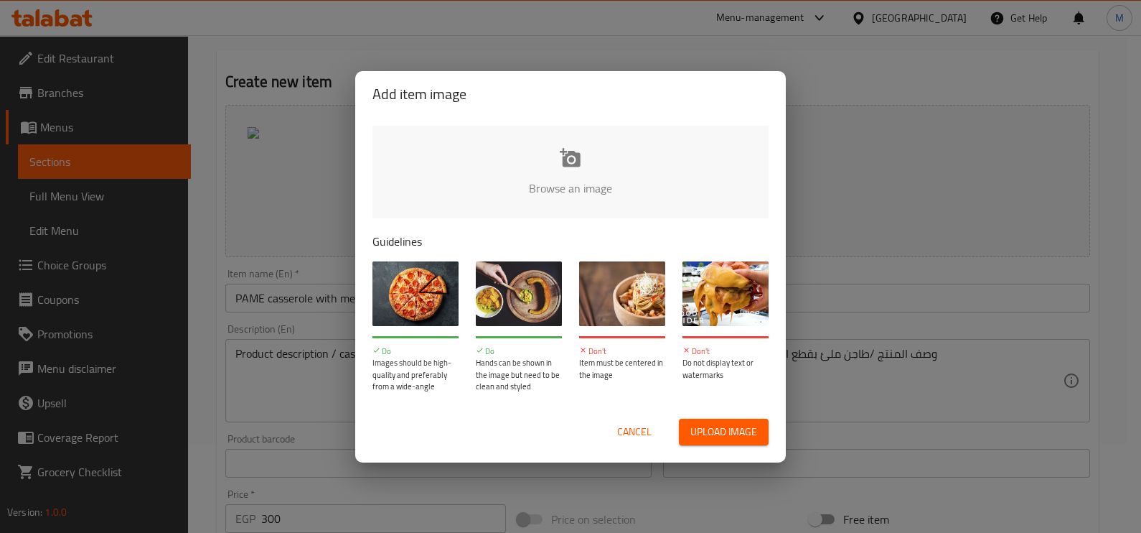
click at [567, 189] on input "file" at bounding box center [1056, 193] width 1367 height 134
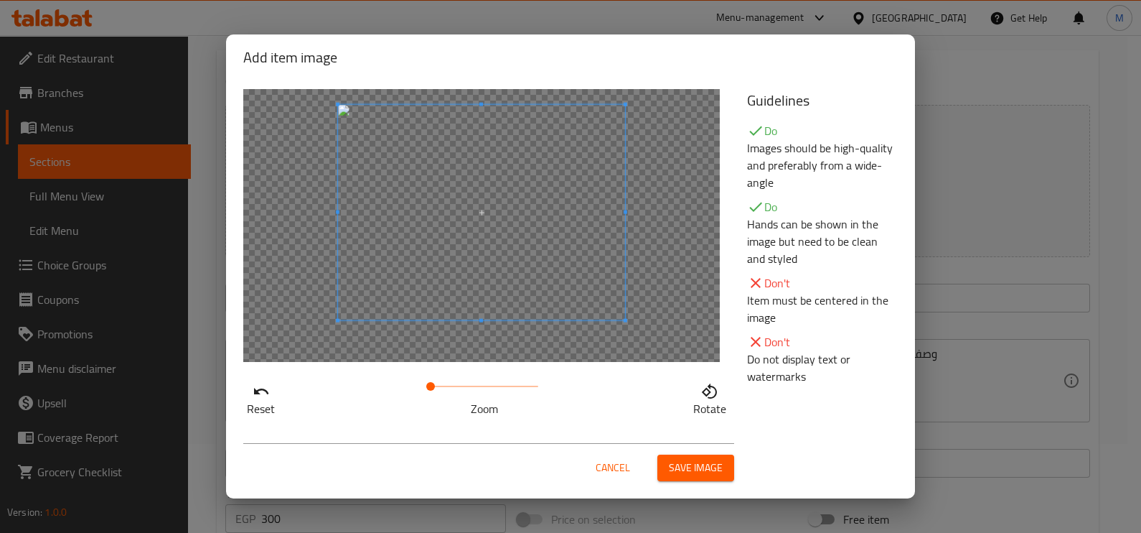
click at [488, 233] on span at bounding box center [481, 212] width 287 height 215
click at [686, 463] on span "Save image" at bounding box center [696, 468] width 54 height 18
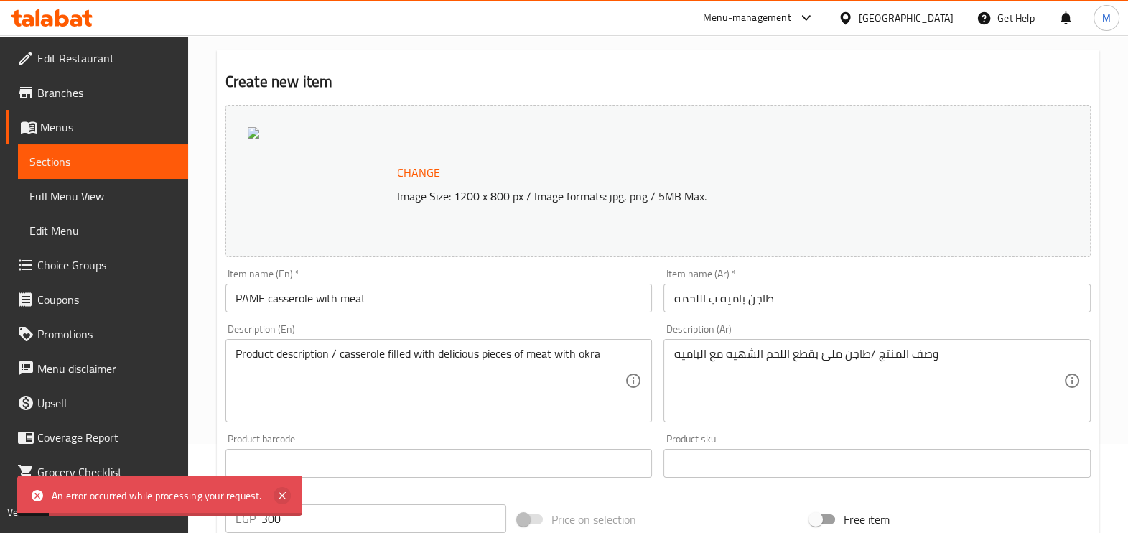
click at [279, 492] on icon at bounding box center [282, 495] width 7 height 7
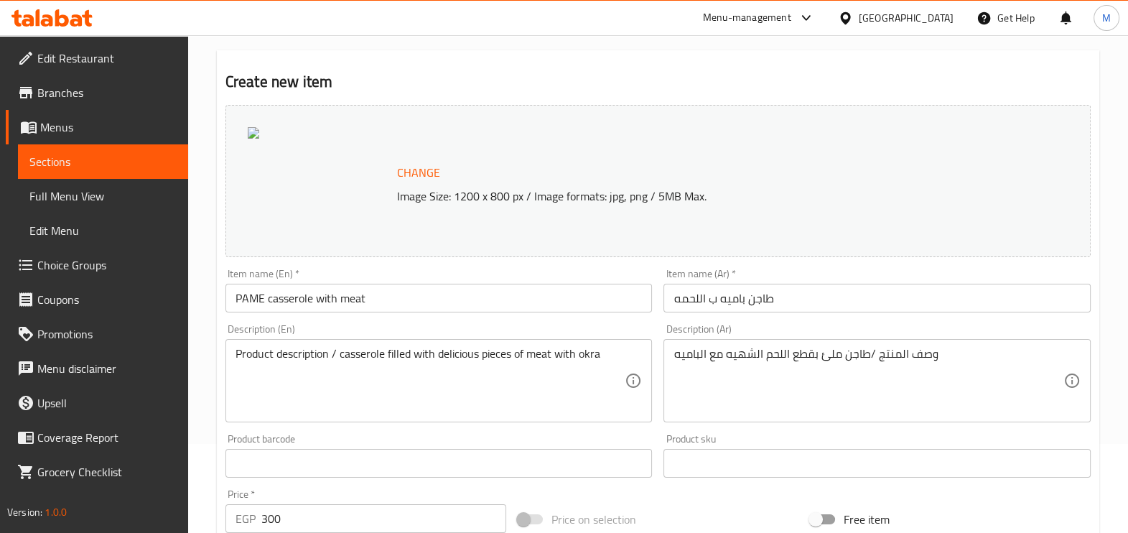
click at [416, 174] on span "Change" at bounding box center [418, 172] width 43 height 21
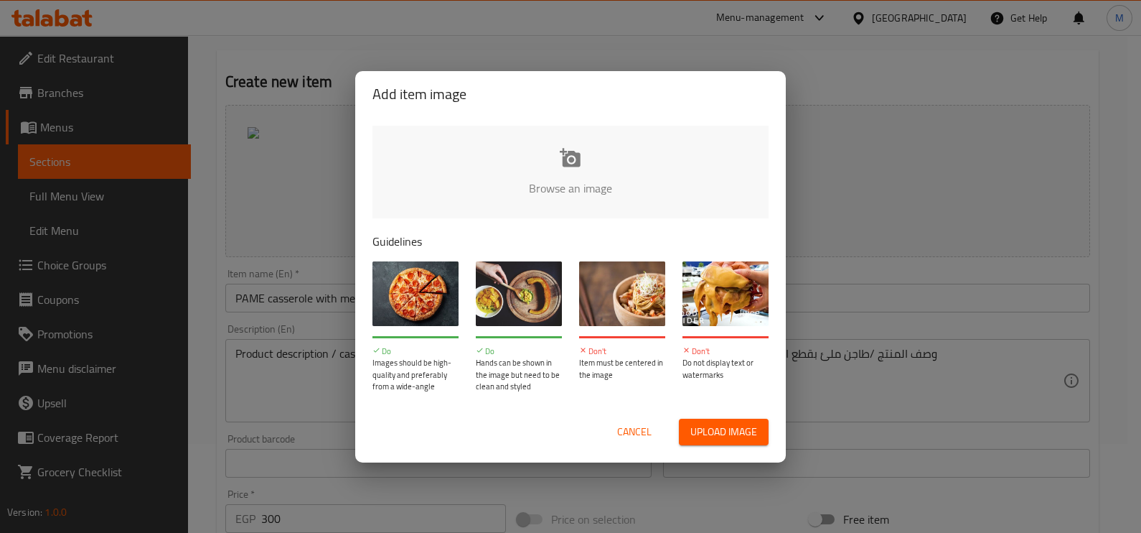
click at [582, 197] on input "file" at bounding box center [1056, 193] width 1367 height 134
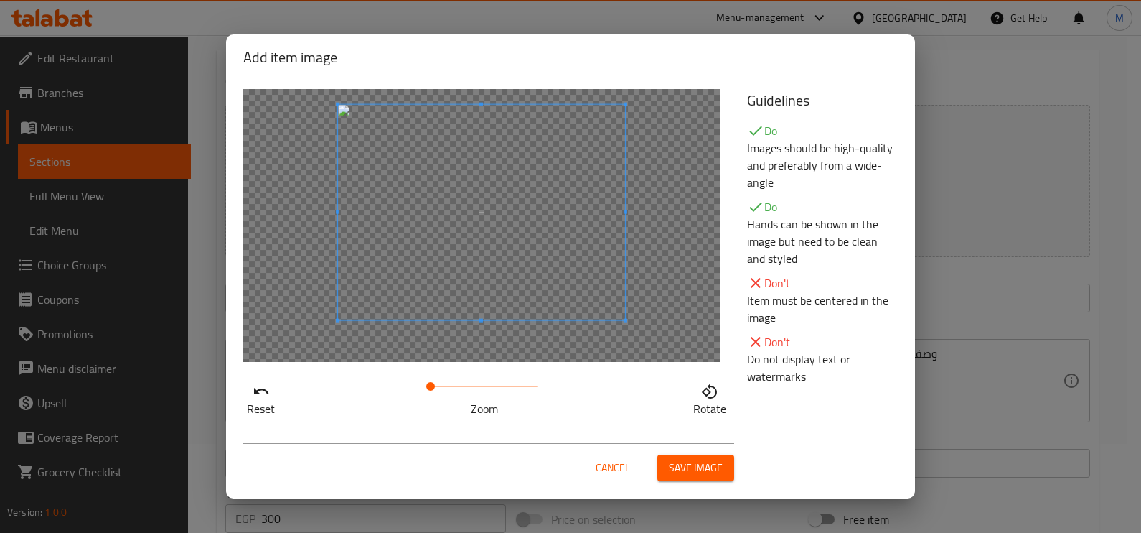
click at [587, 247] on span at bounding box center [481, 212] width 287 height 215
click at [435, 383] on span at bounding box center [435, 386] width 9 height 9
click at [684, 465] on span "Save image" at bounding box center [696, 468] width 54 height 18
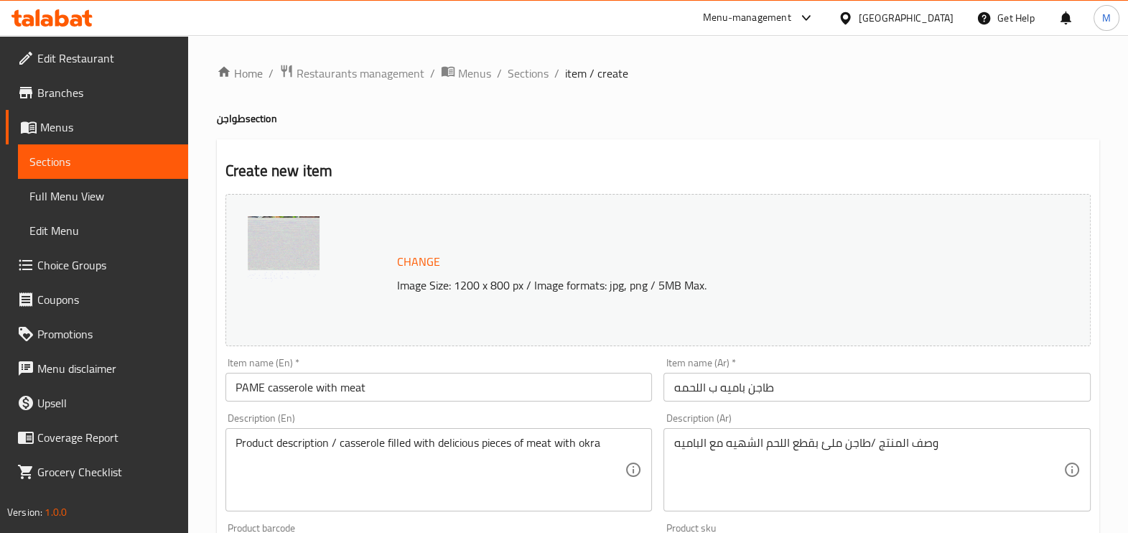
scroll to position [501, 0]
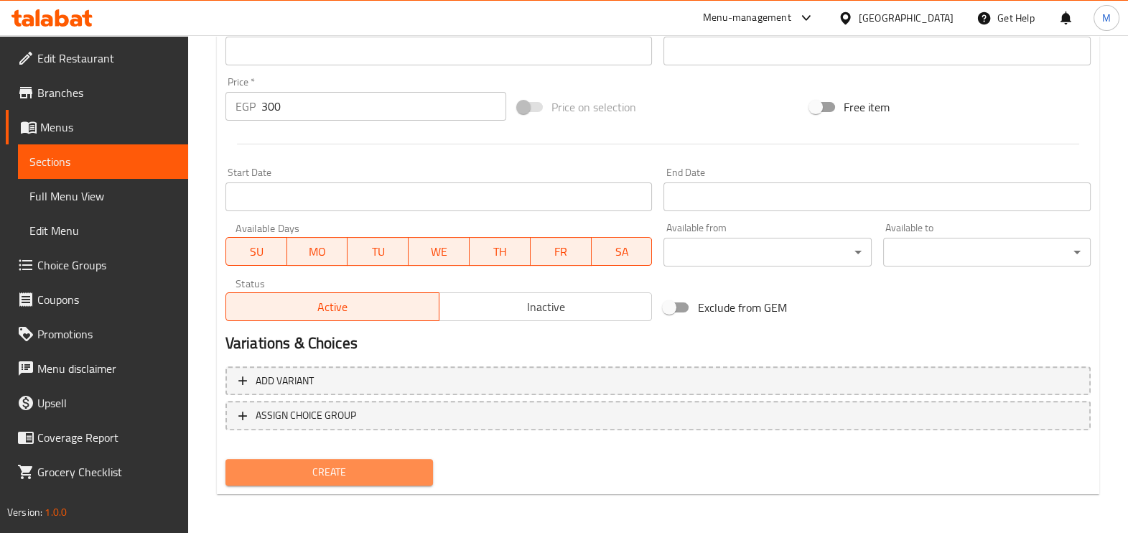
click at [366, 472] on span "Create" at bounding box center [329, 472] width 185 height 18
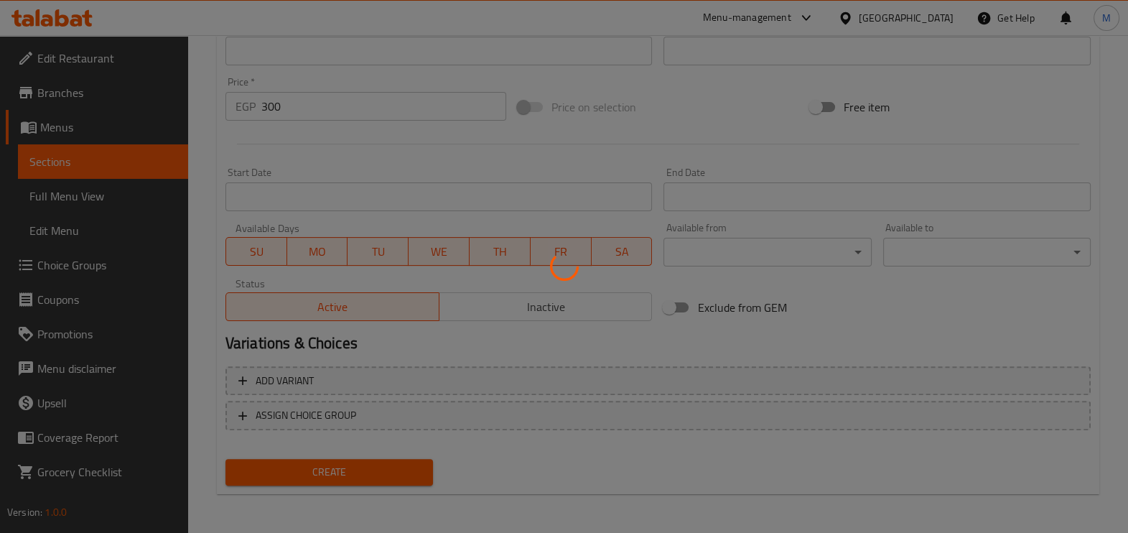
type input "0"
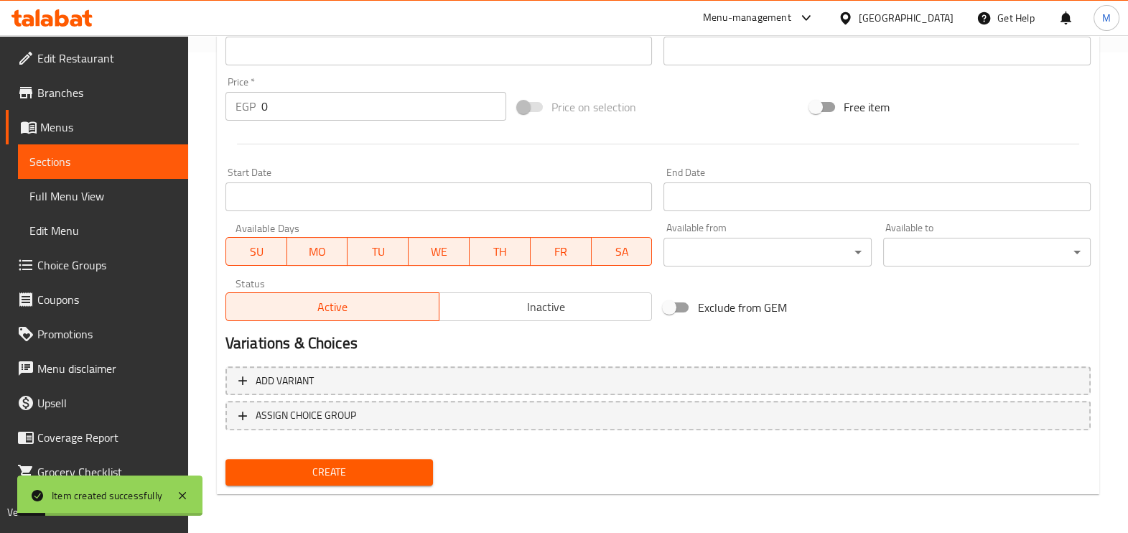
scroll to position [0, 0]
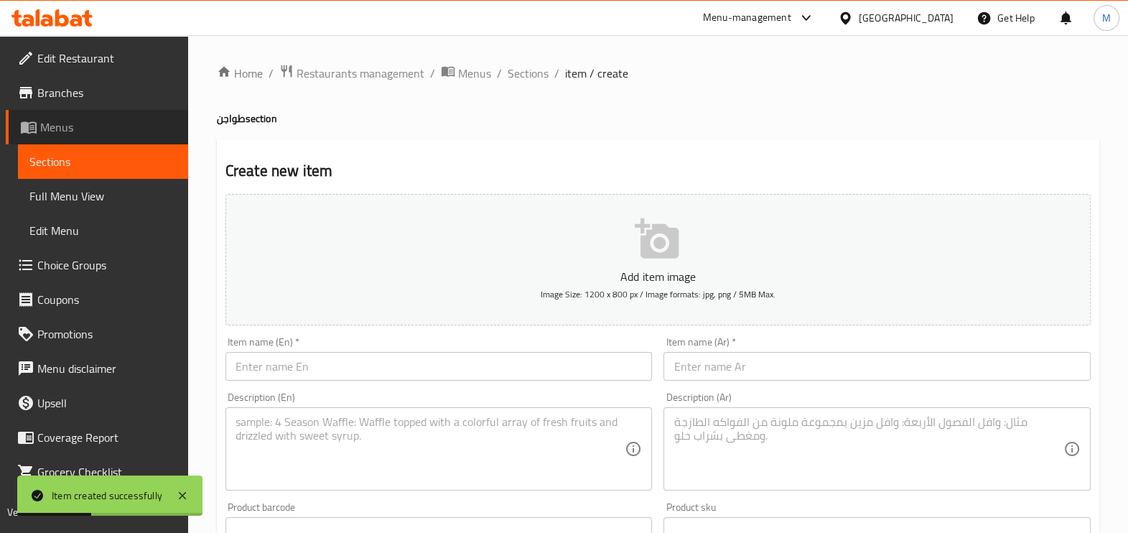
click at [81, 121] on span "Menus" at bounding box center [108, 126] width 136 height 17
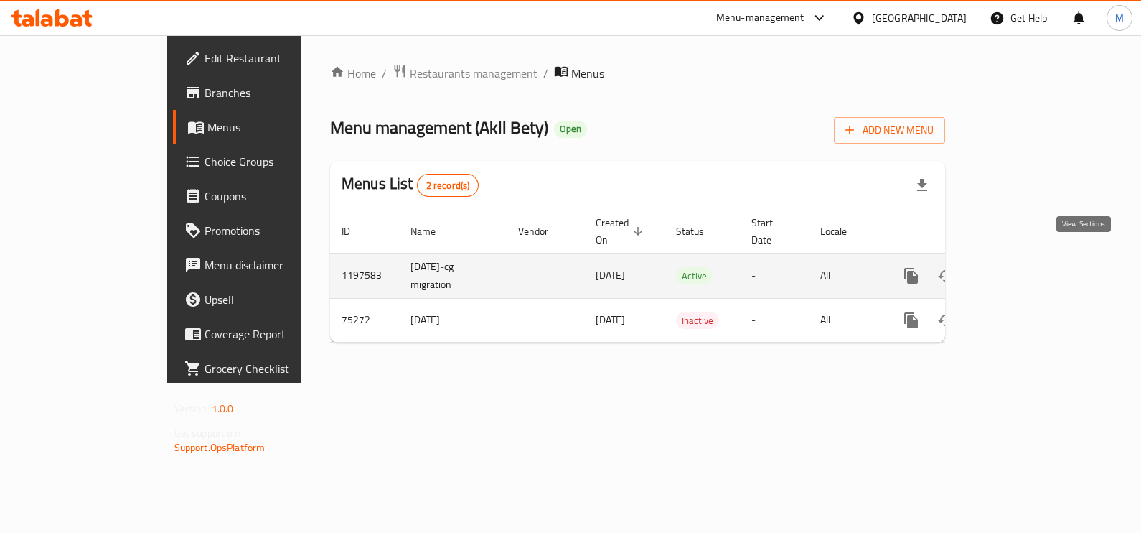
click at [1022, 269] on icon "enhanced table" at bounding box center [1015, 275] width 13 height 13
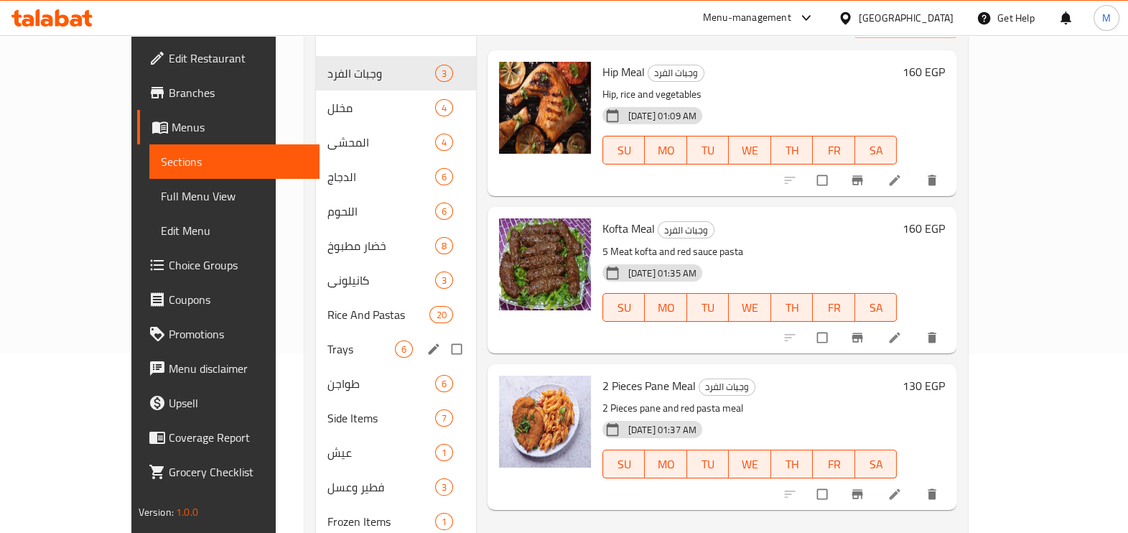
scroll to position [179, 0]
click at [327, 375] on span "طواجن" at bounding box center [360, 383] width 67 height 17
